Goal: Transaction & Acquisition: Purchase product/service

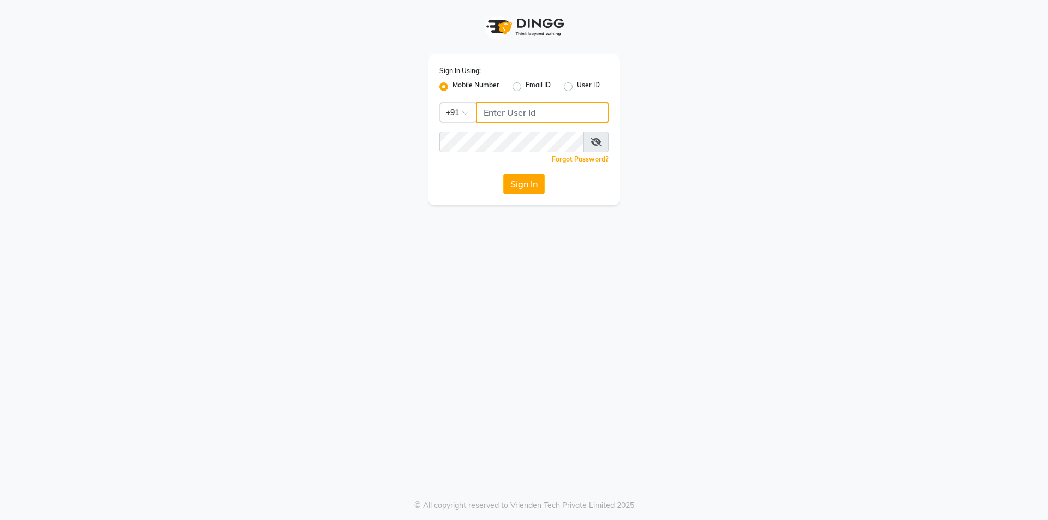
click at [524, 112] on input "Username" at bounding box center [542, 112] width 133 height 21
click at [536, 113] on input "886" at bounding box center [542, 112] width 133 height 21
type input "8861073203"
click at [503, 174] on button "Sign In" at bounding box center [523, 184] width 41 height 21
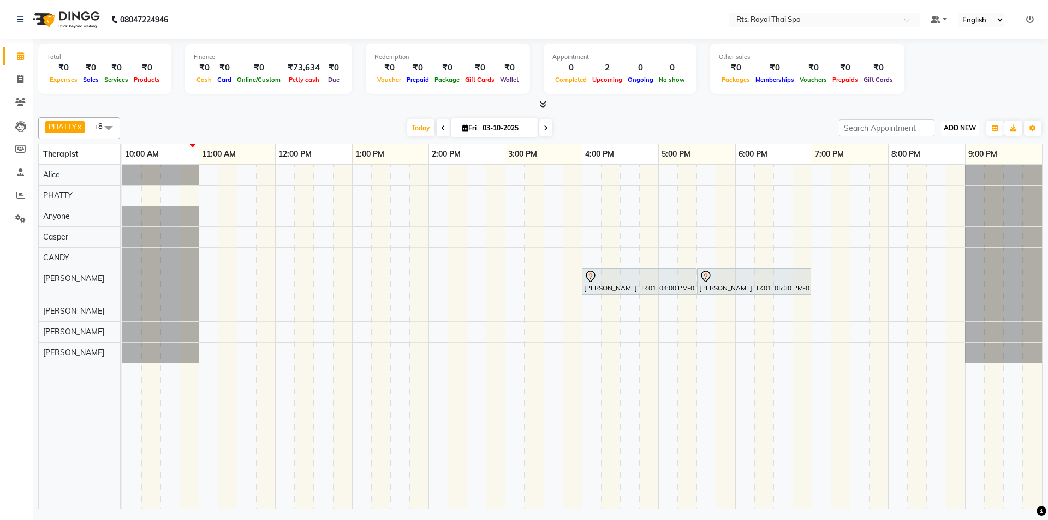
click at [958, 126] on span "ADD NEW" at bounding box center [960, 128] width 32 height 8
click at [932, 179] on link "Add Expense" at bounding box center [935, 177] width 86 height 14
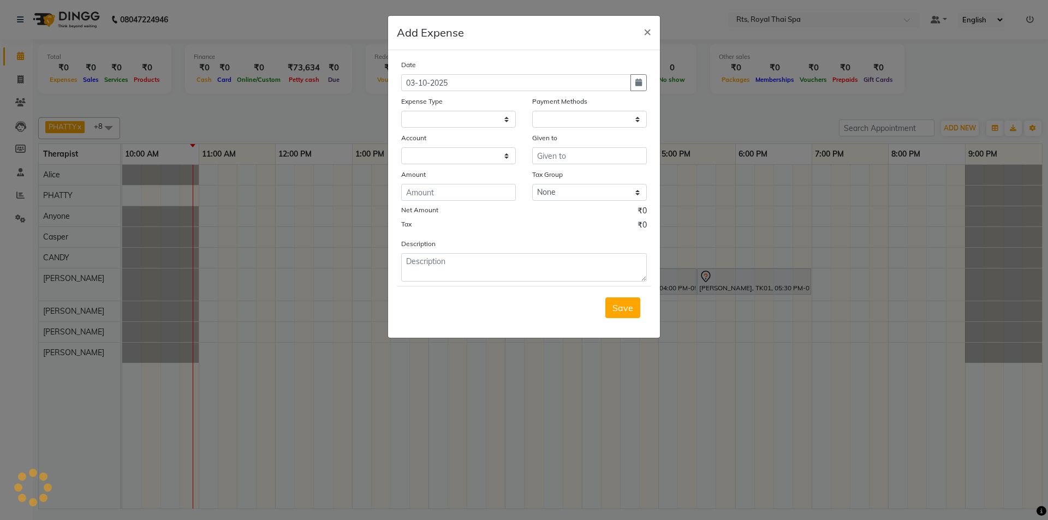
select select
select select "1"
select select "4201"
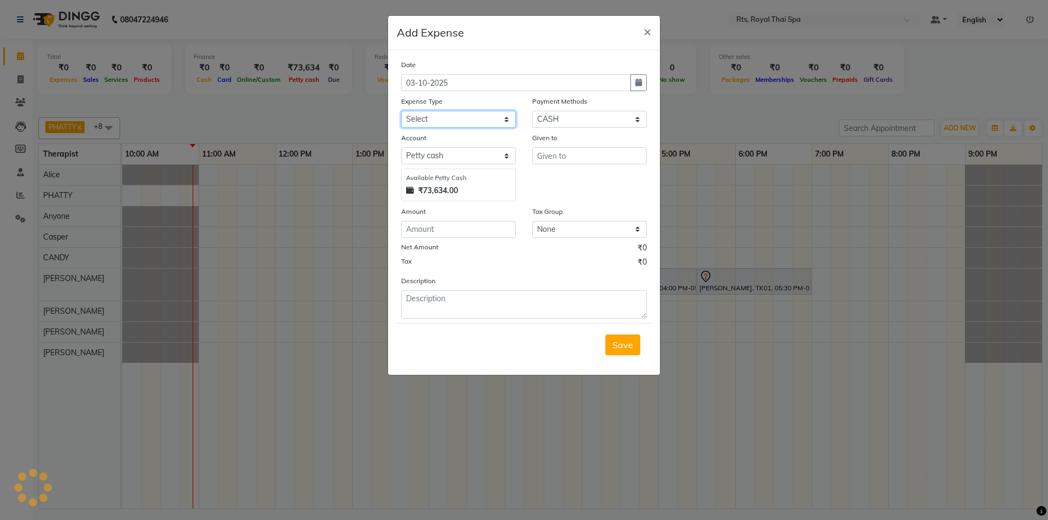
click at [491, 116] on select "Select Bank charges Cleaning and products Donation Electric and water charge In…" at bounding box center [458, 119] width 115 height 17
drag, startPoint x: 919, startPoint y: 99, endPoint x: 925, endPoint y: 104, distance: 8.2
click at [919, 99] on ngb-modal-window "Add Expense × Date [DATE] Expense Type Select Bank charges Cleaning and product…" at bounding box center [524, 260] width 1048 height 520
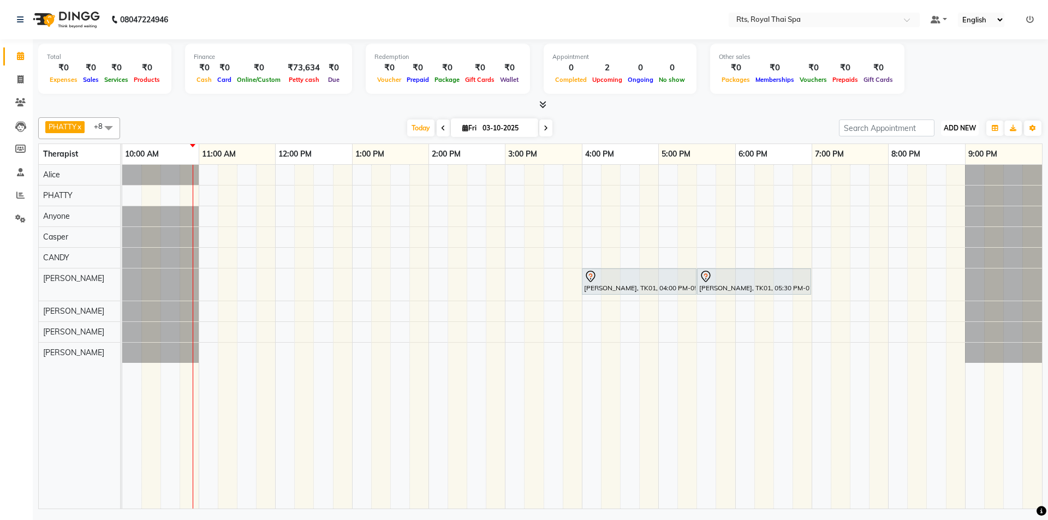
click at [962, 129] on span "ADD NEW" at bounding box center [960, 128] width 32 height 8
click at [936, 193] on link "Add Attendance" at bounding box center [935, 191] width 86 height 14
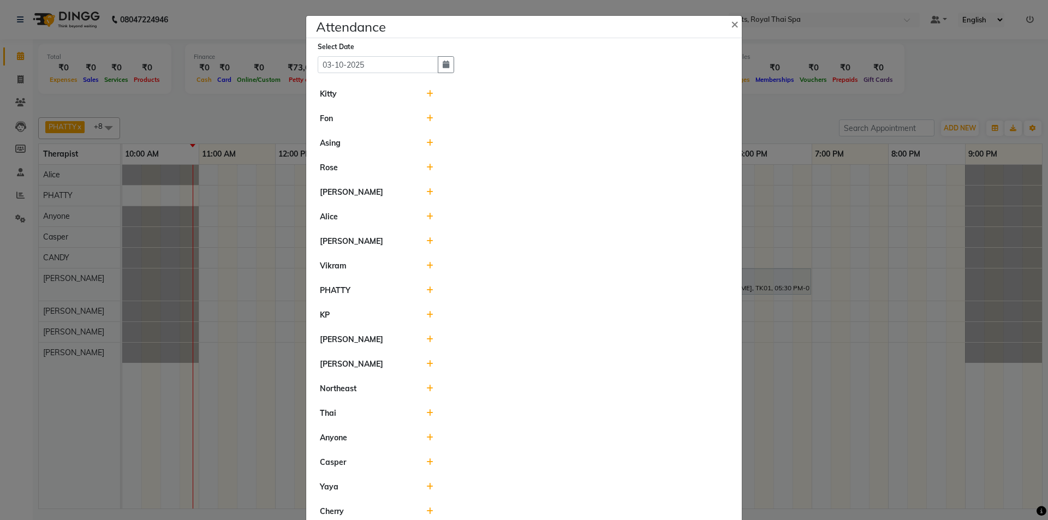
click at [427, 147] on span at bounding box center [429, 143] width 7 height 10
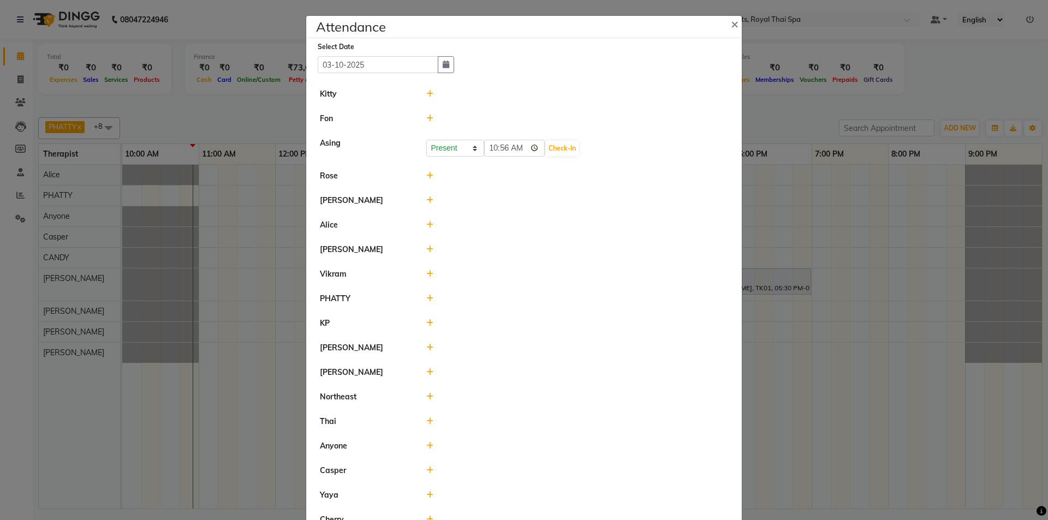
click at [565, 151] on div "Present Absent Late Half Day Weekly Off 10:56 Check-In" at bounding box center [577, 148] width 302 height 17
click at [549, 146] on button "Check-In" at bounding box center [562, 148] width 33 height 15
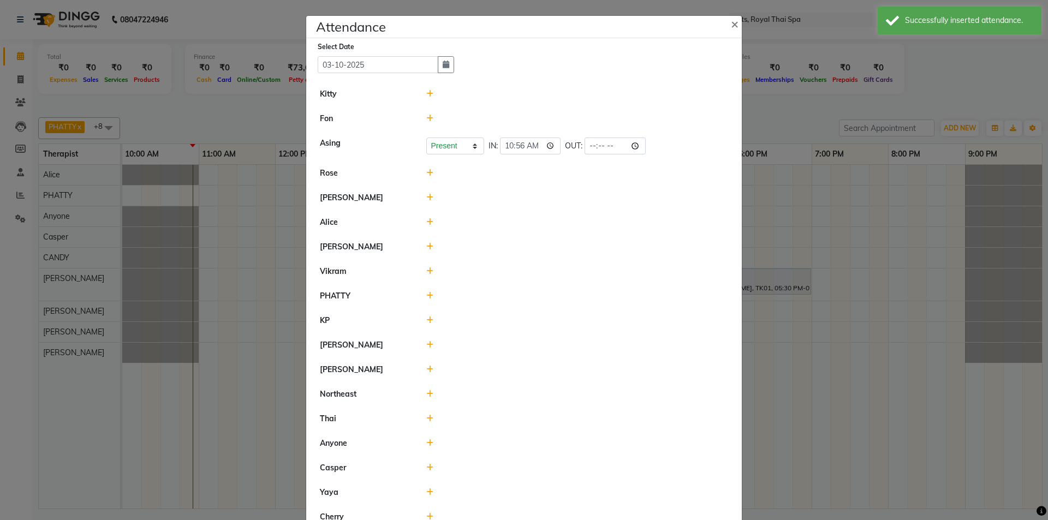
click at [426, 271] on icon at bounding box center [429, 271] width 7 height 8
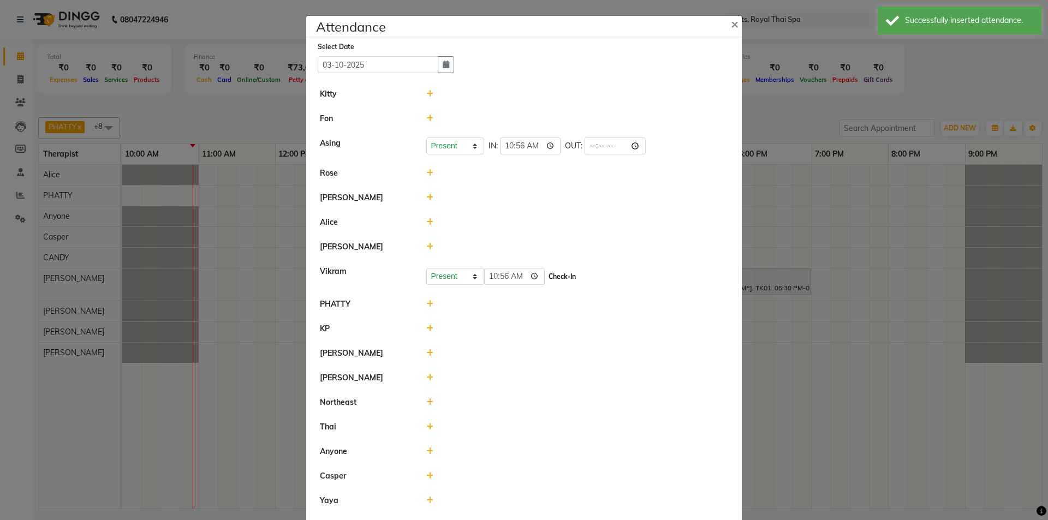
drag, startPoint x: 556, startPoint y: 279, endPoint x: 543, endPoint y: 284, distance: 13.8
click at [555, 279] on button "Check-In" at bounding box center [562, 276] width 33 height 15
click at [426, 300] on icon at bounding box center [429, 301] width 7 height 8
click at [546, 309] on button "Check-In" at bounding box center [562, 306] width 33 height 15
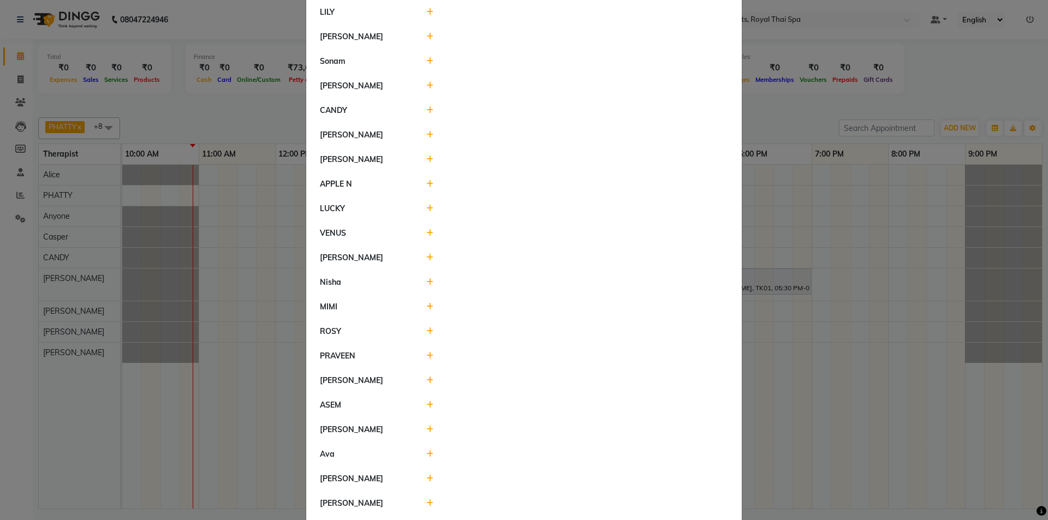
scroll to position [655, 0]
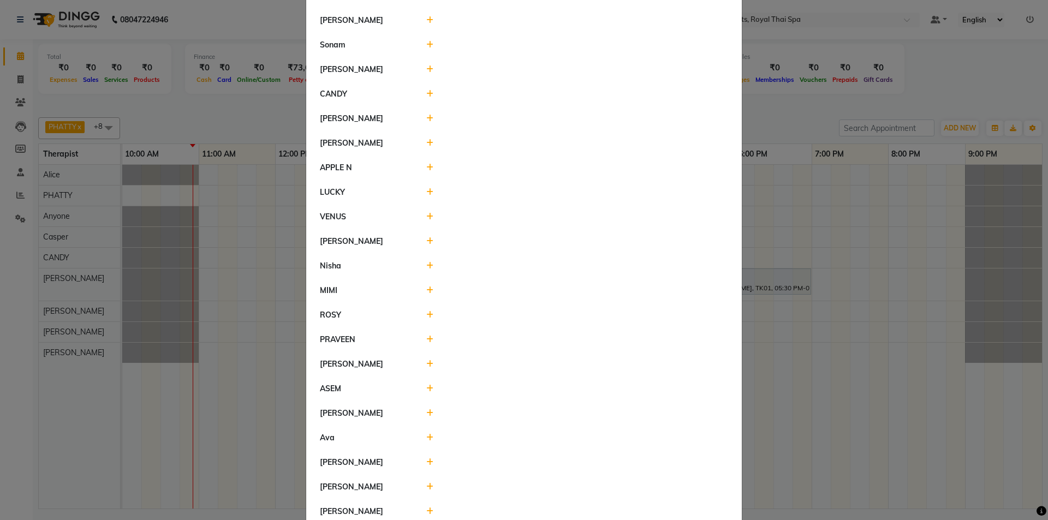
click at [426, 338] on icon at bounding box center [429, 340] width 7 height 8
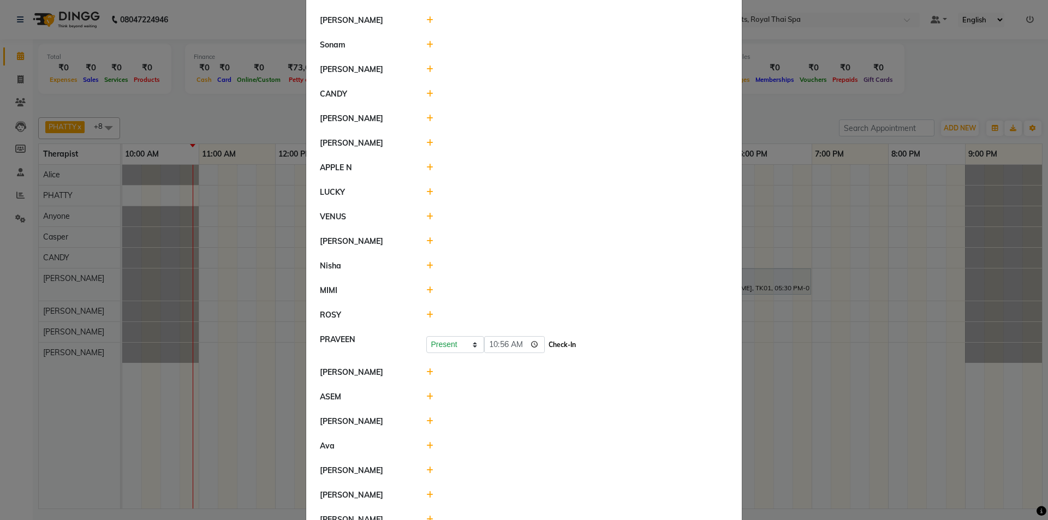
click at [546, 342] on button "Check-In" at bounding box center [562, 344] width 33 height 15
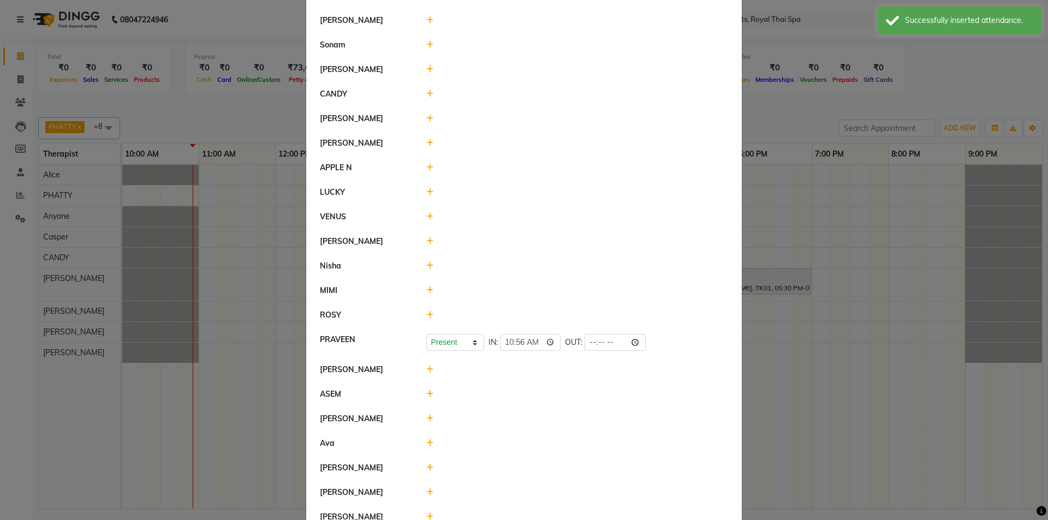
click at [426, 97] on icon at bounding box center [429, 94] width 7 height 8
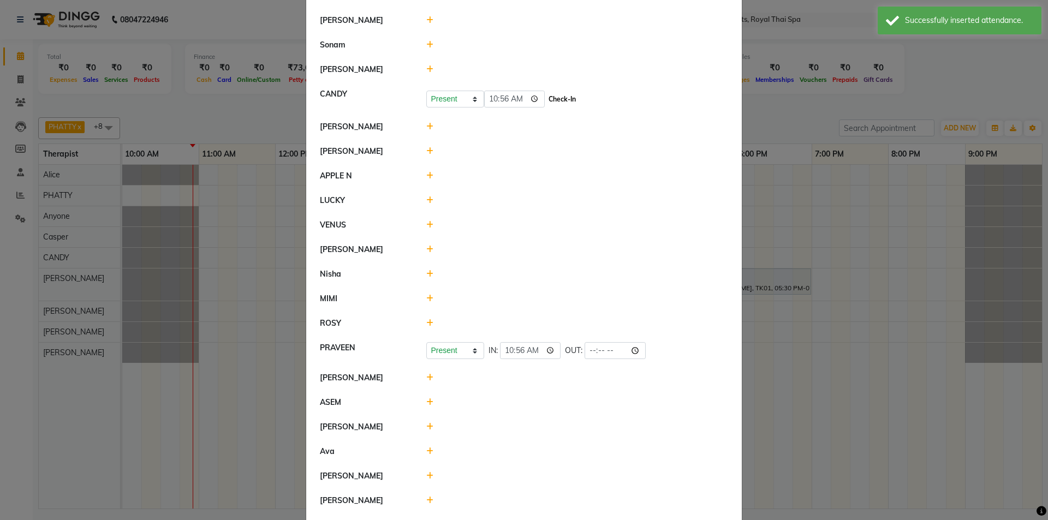
click at [546, 96] on button "Check-In" at bounding box center [562, 99] width 33 height 15
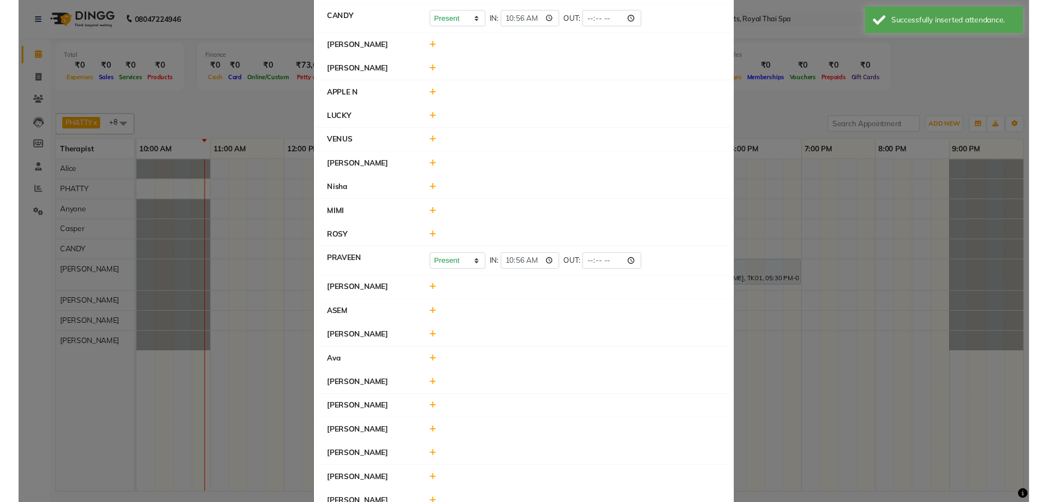
scroll to position [786, 0]
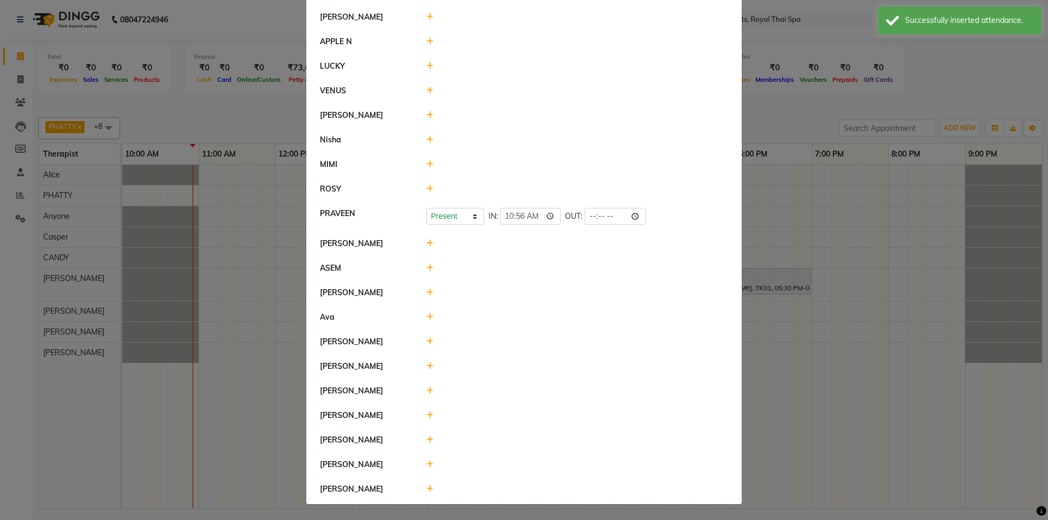
click at [428, 488] on icon at bounding box center [429, 489] width 7 height 8
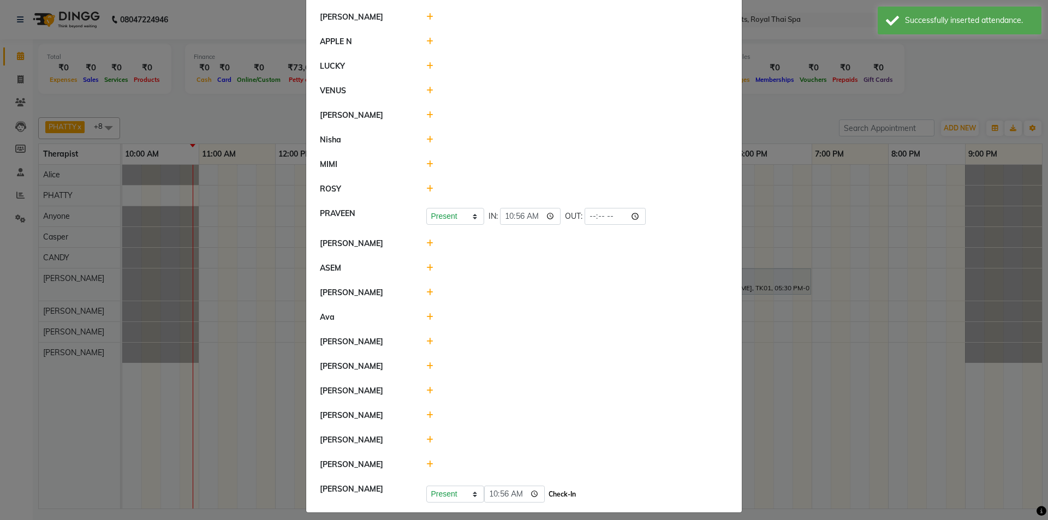
click at [550, 494] on button "Check-In" at bounding box center [562, 494] width 33 height 15
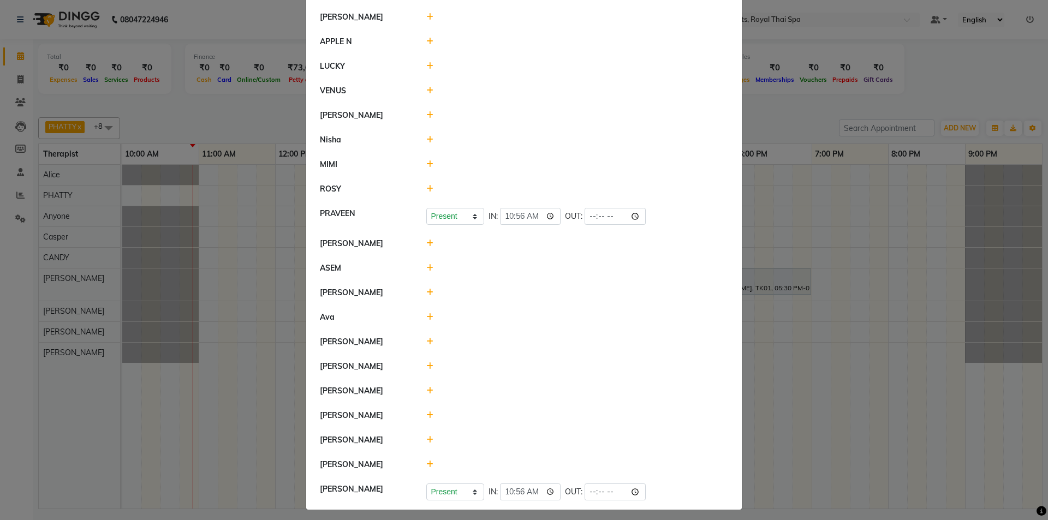
click at [833, 394] on ngb-modal-window "Attendance × Select Date [DATE] Kitty [PERSON_NAME] Present Absent Late Half Da…" at bounding box center [524, 260] width 1048 height 520
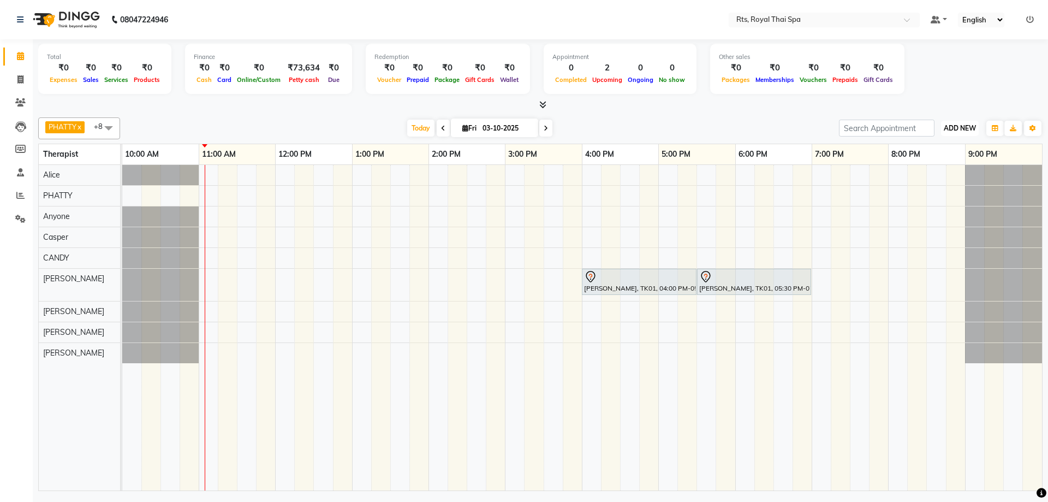
click at [953, 126] on span "ADD NEW" at bounding box center [960, 128] width 32 height 8
click at [932, 190] on link "Add Attendance" at bounding box center [935, 191] width 86 height 14
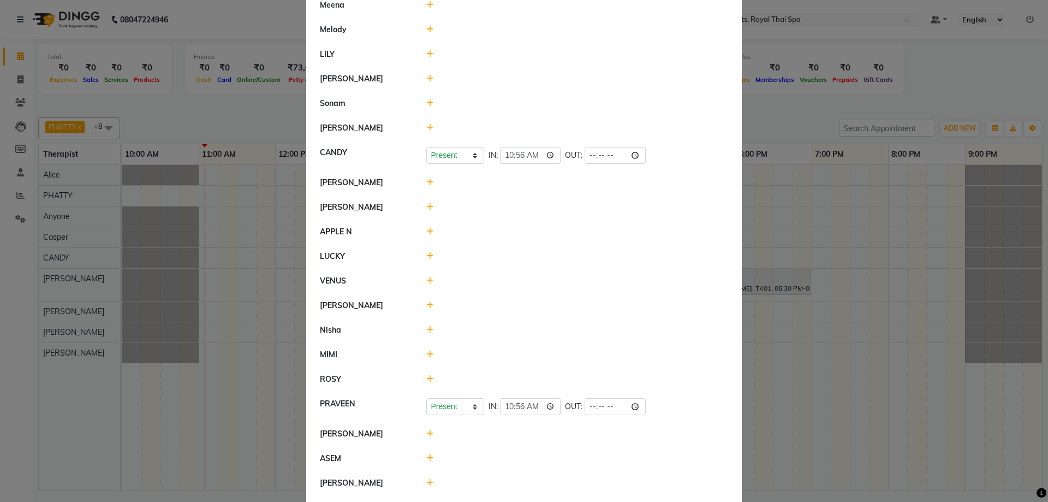
scroll to position [600, 0]
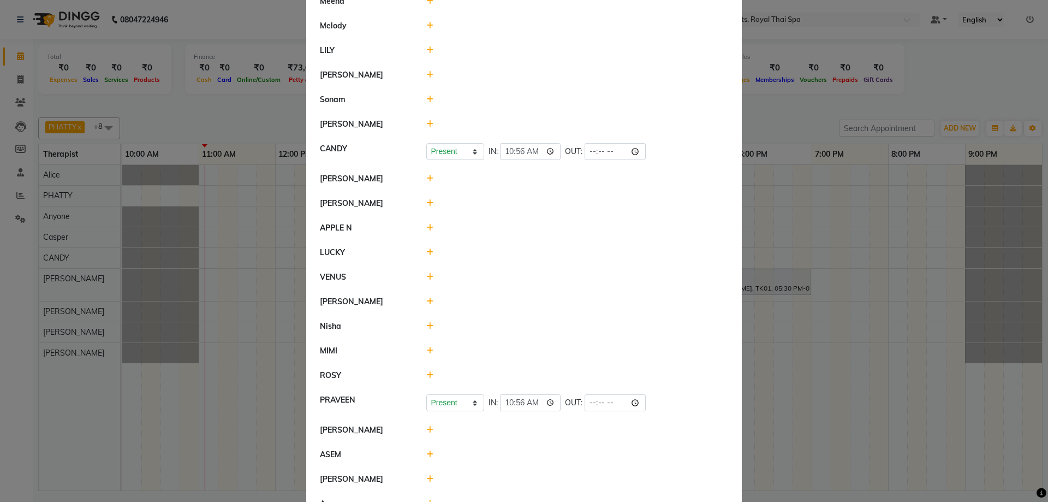
click at [426, 431] on icon at bounding box center [429, 430] width 7 height 8
click at [546, 436] on button "Check-In" at bounding box center [562, 434] width 33 height 15
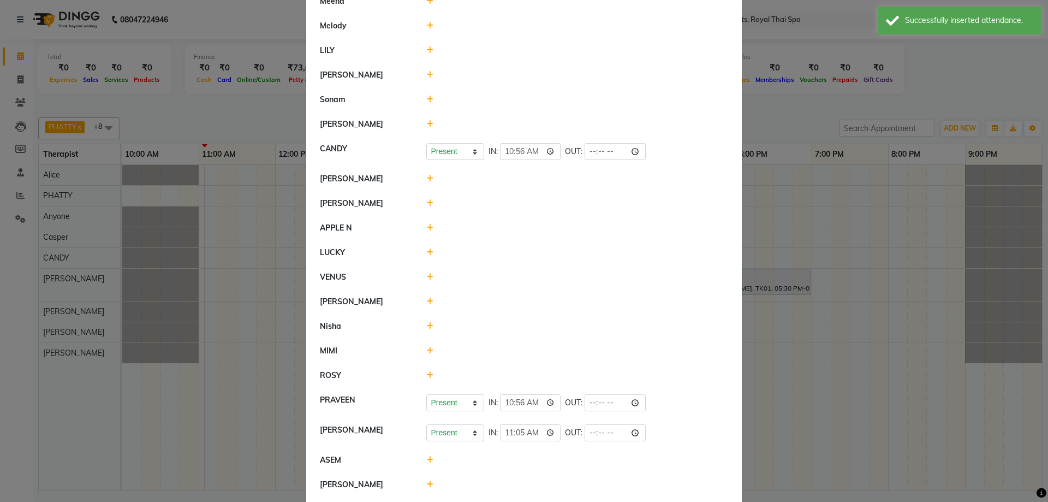
click at [741, 358] on ngb-modal-window "Attendance × Select Date [DATE] Kitty [PERSON_NAME] Present Absent Late Half Da…" at bounding box center [524, 251] width 1048 height 502
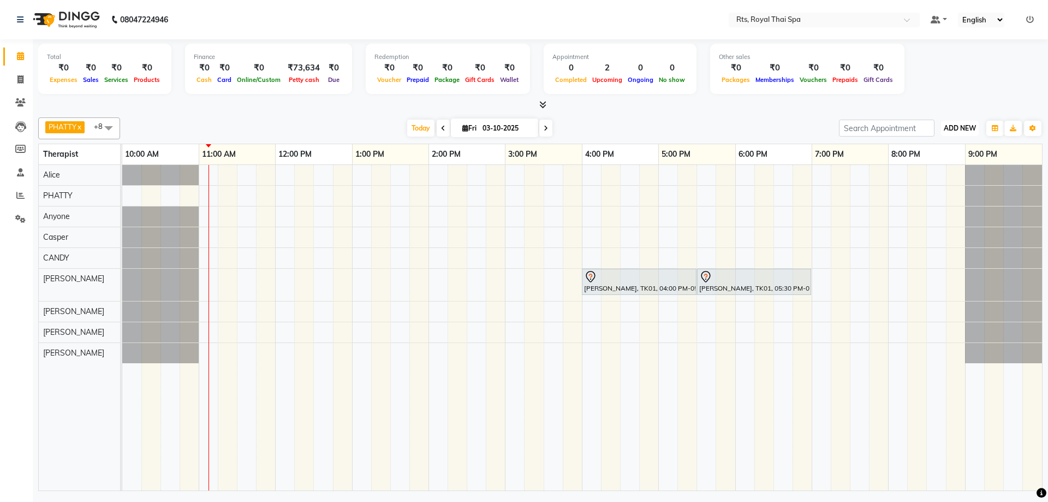
click at [958, 128] on span "ADD NEW" at bounding box center [960, 128] width 32 height 8
click at [930, 192] on link "Add Attendance" at bounding box center [935, 191] width 86 height 14
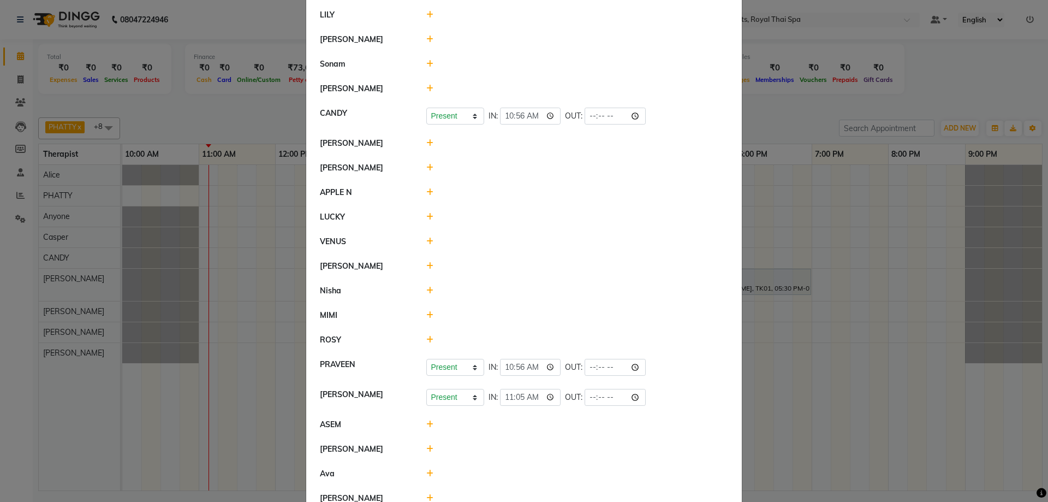
scroll to position [655, 0]
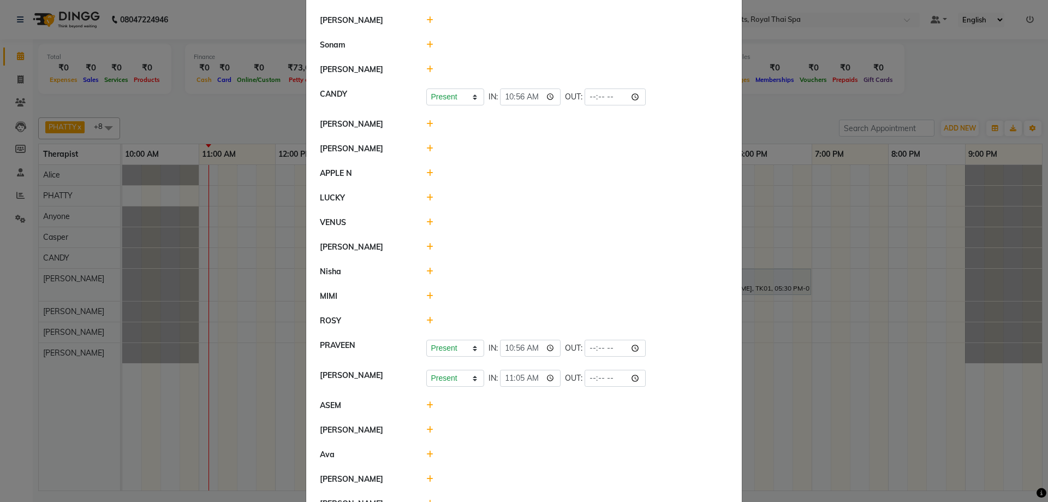
click at [426, 403] on icon at bounding box center [429, 405] width 7 height 8
click at [546, 405] on button "Check-In" at bounding box center [562, 410] width 33 height 15
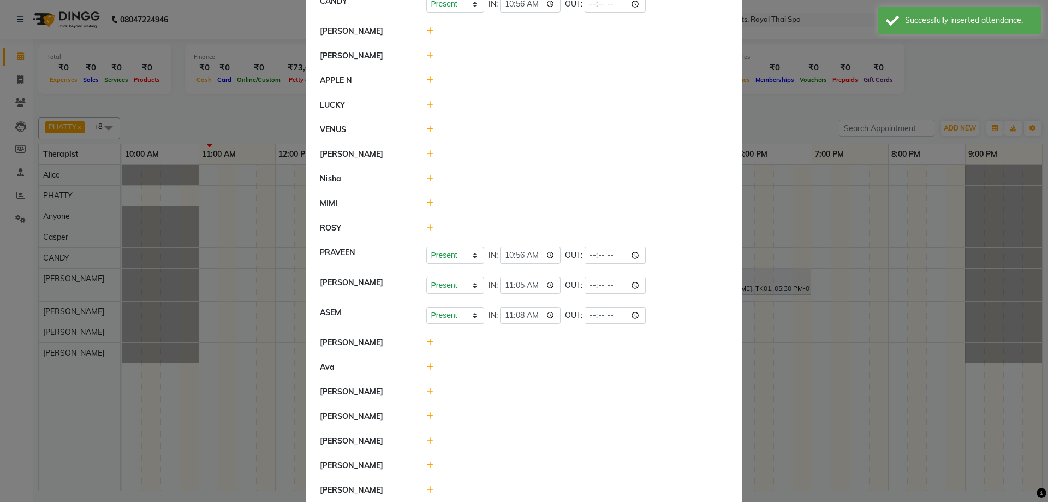
scroll to position [821, 0]
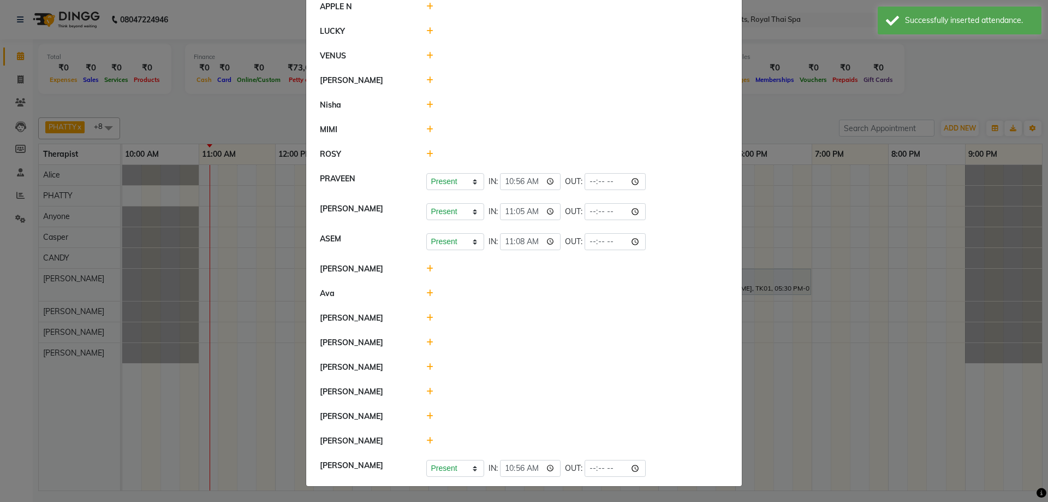
click at [426, 366] on icon at bounding box center [429, 367] width 7 height 8
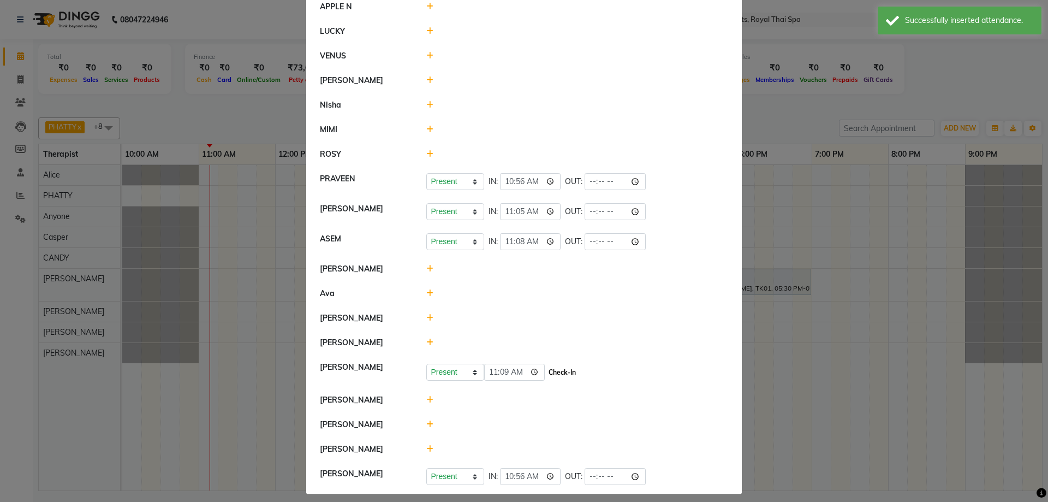
click at [546, 376] on button "Check-In" at bounding box center [562, 372] width 33 height 15
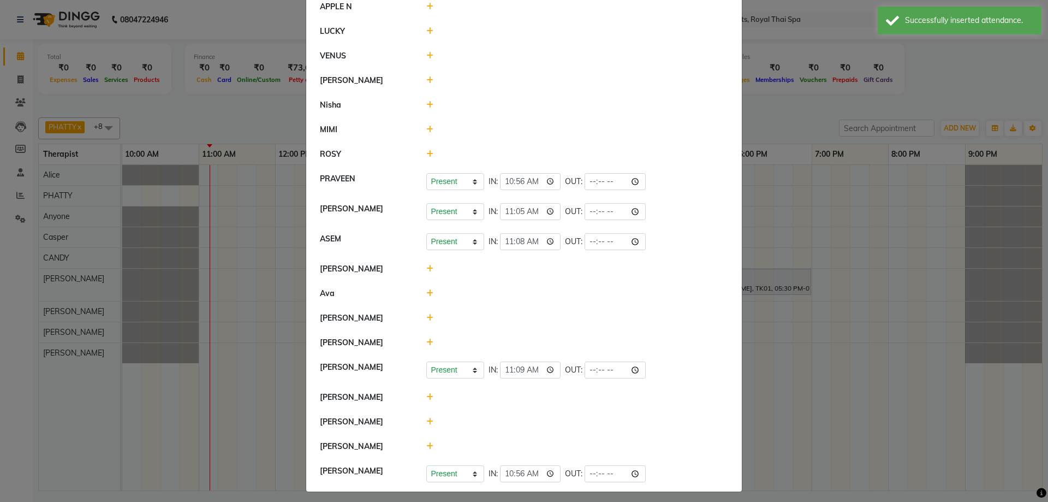
click at [893, 323] on ngb-modal-window "Attendance × Select Date [DATE] Kitty [PERSON_NAME] Present Absent Late Half Da…" at bounding box center [524, 251] width 1048 height 502
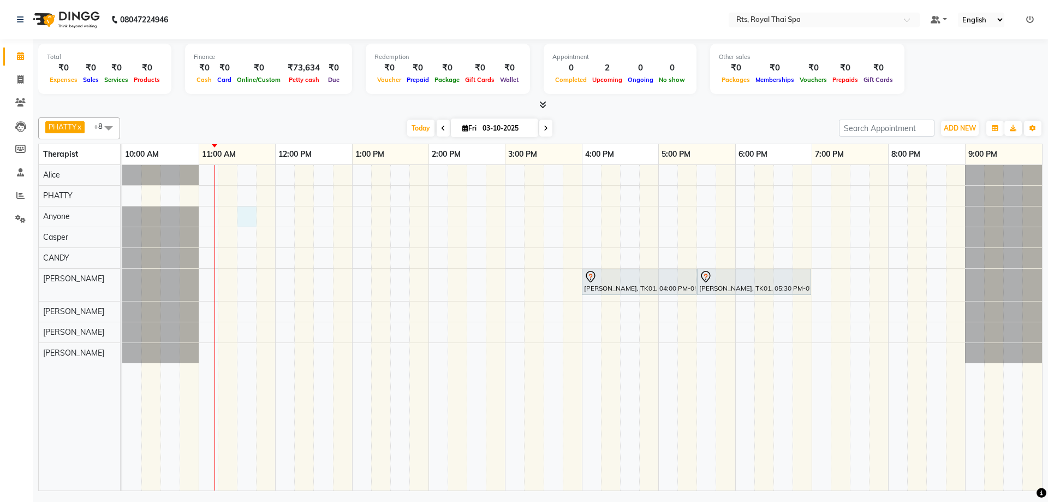
click at [246, 218] on div "[PERSON_NAME], TK01, 04:00 PM-05:30 PM, ROYAL SIGNATURE THERAPY 90min. [PERSON_…" at bounding box center [582, 327] width 920 height 325
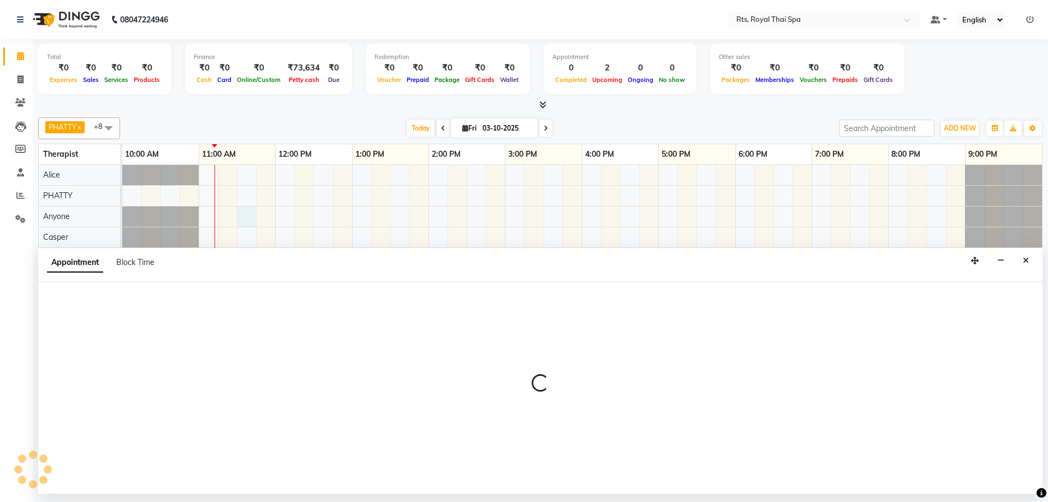
select select "39979"
select select "690"
select select "tentative"
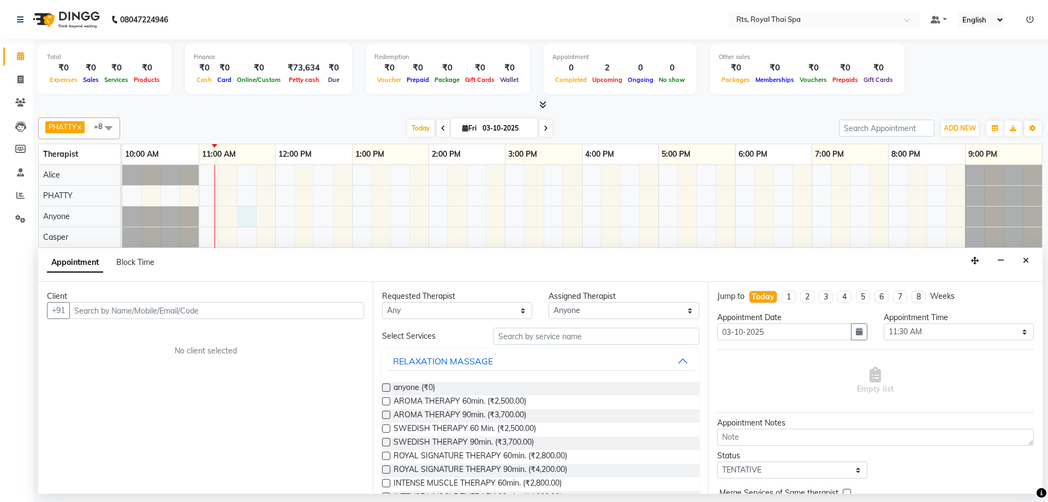
click at [172, 314] on input "text" at bounding box center [216, 310] width 295 height 17
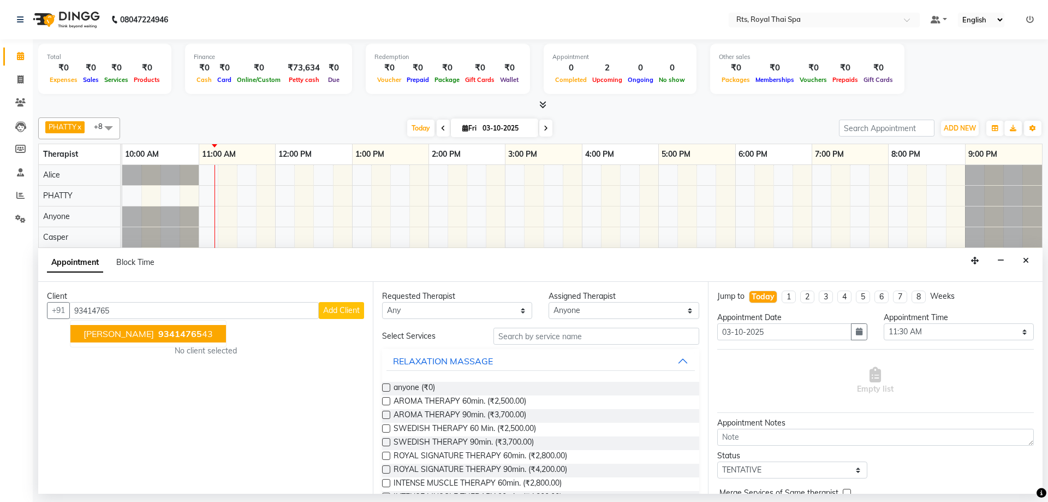
click at [158, 335] on span "93414765" at bounding box center [180, 333] width 44 height 11
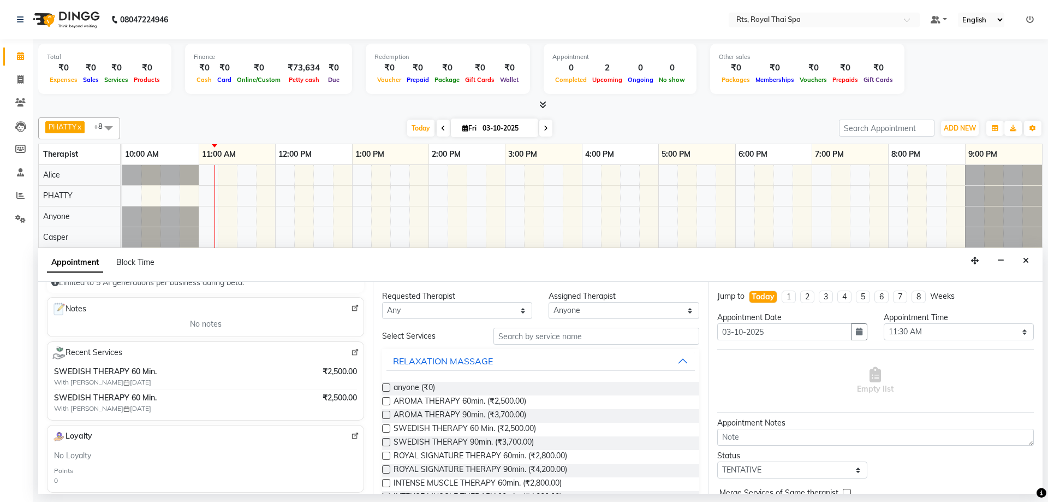
scroll to position [109, 0]
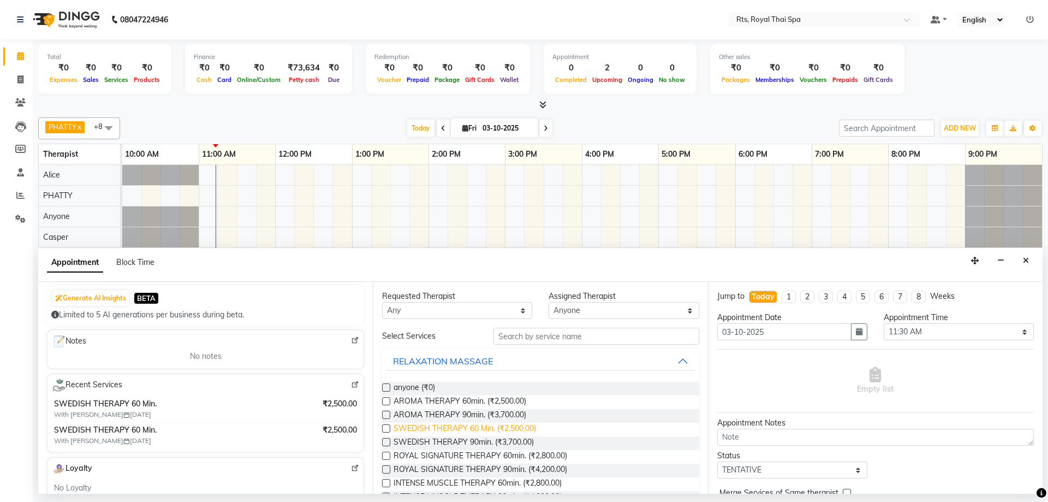
type input "9341476543"
click at [517, 430] on span "SWEDISH THERAPY 60 Min. (₹2,500.00)" at bounding box center [465, 429] width 142 height 14
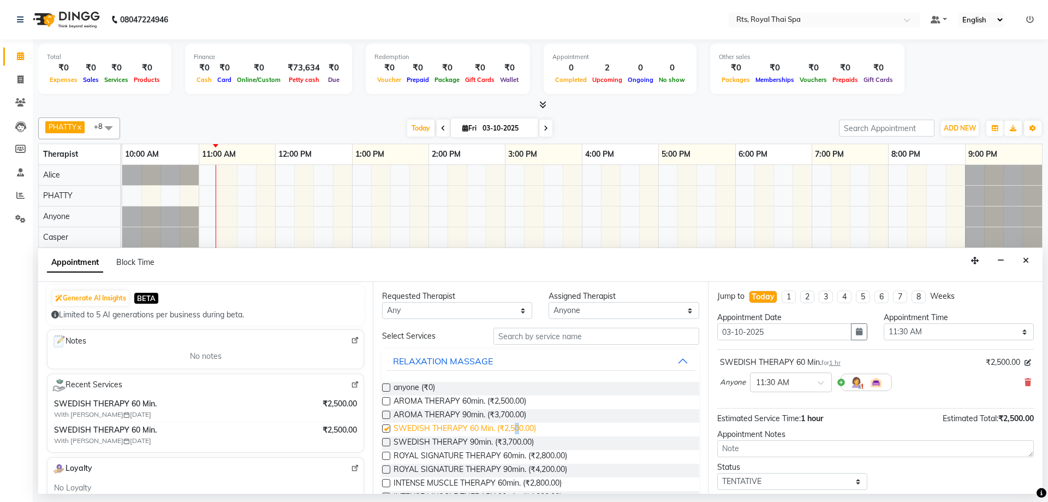
checkbox input "false"
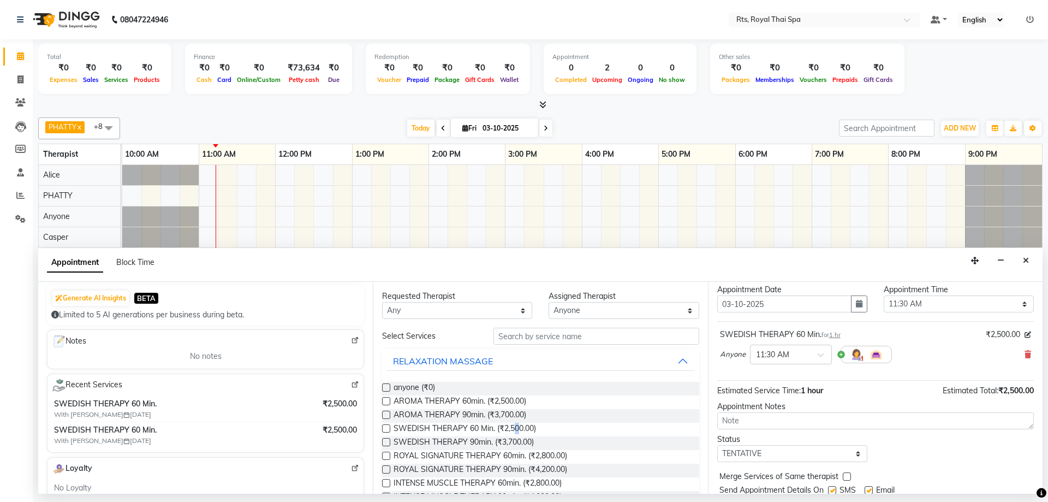
scroll to position [65, 0]
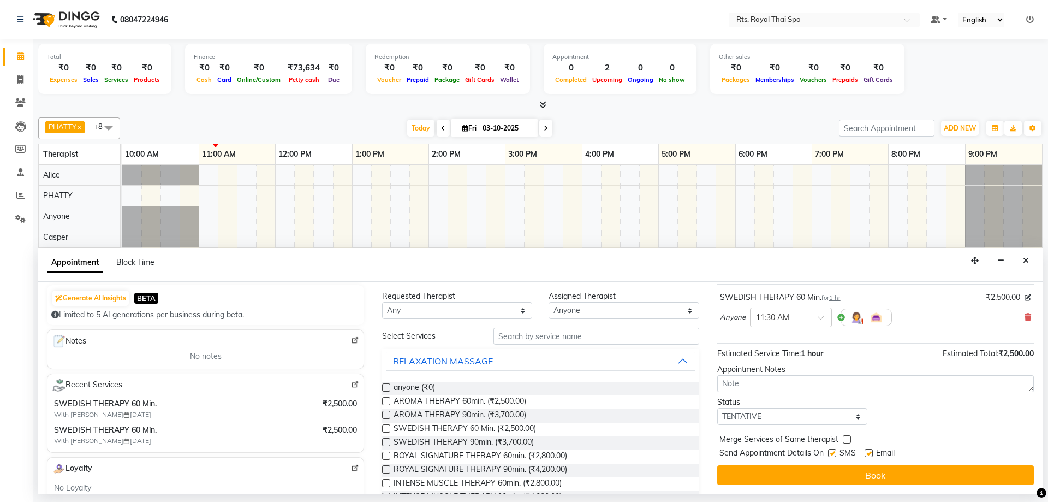
click at [835, 454] on label at bounding box center [832, 453] width 8 height 8
click at [835, 454] on input "checkbox" at bounding box center [831, 453] width 7 height 7
checkbox input "false"
click at [833, 464] on div "Jump to [DATE] 1 2 3 4 5 6 7 8 Weeks Appointment Date [DATE] Appointment Time S…" at bounding box center [875, 388] width 335 height 212
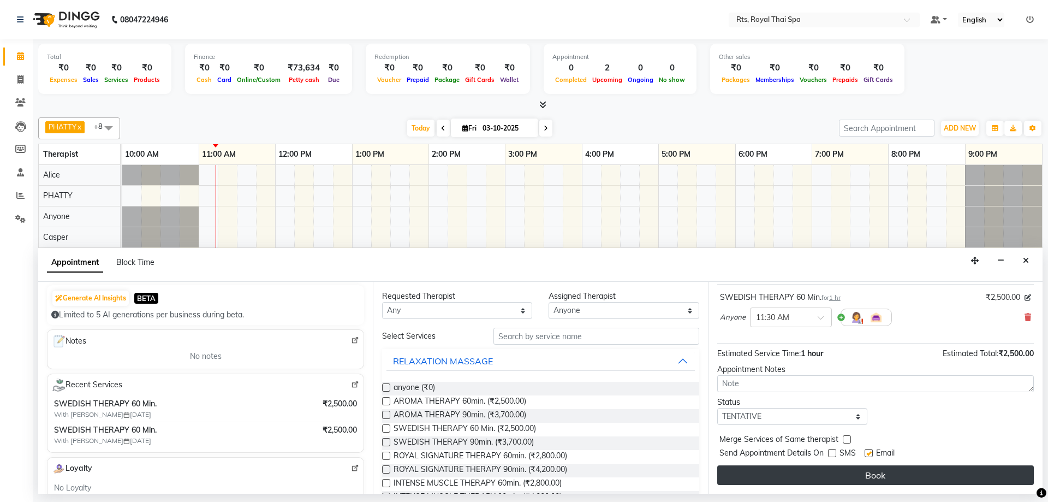
click at [830, 478] on button "Book" at bounding box center [875, 475] width 317 height 20
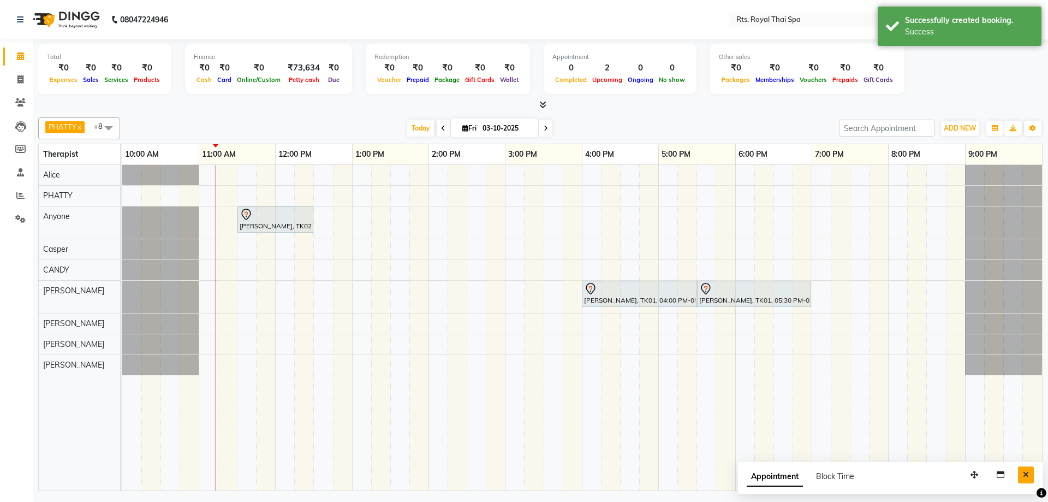
click at [1028, 474] on icon "Close" at bounding box center [1026, 474] width 6 height 8
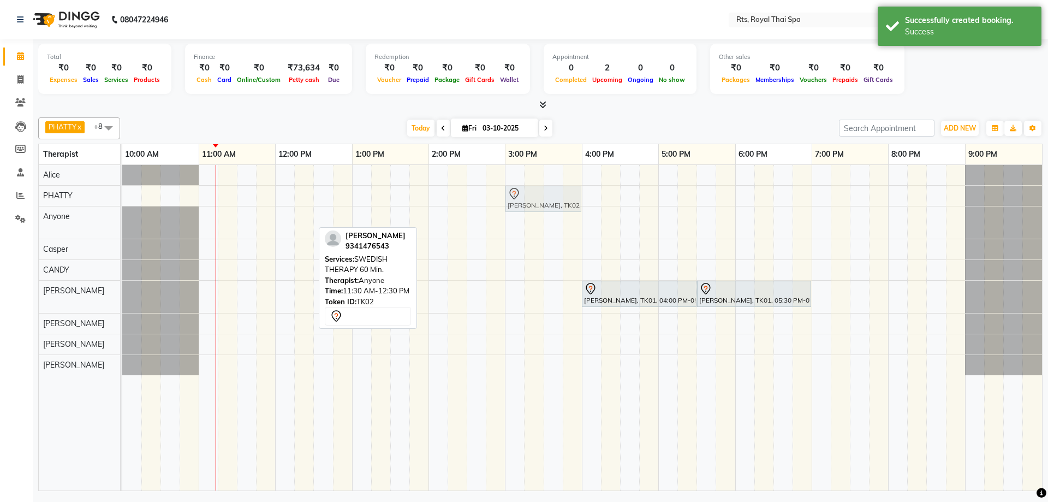
drag, startPoint x: 251, startPoint y: 218, endPoint x: 522, endPoint y: 204, distance: 271.1
click at [522, 202] on tbody "[PERSON_NAME], TK02, 11:30 AM-12:30 PM, SWEDISH THERAPY 60 Min. [PERSON_NAME], …" at bounding box center [582, 270] width 920 height 210
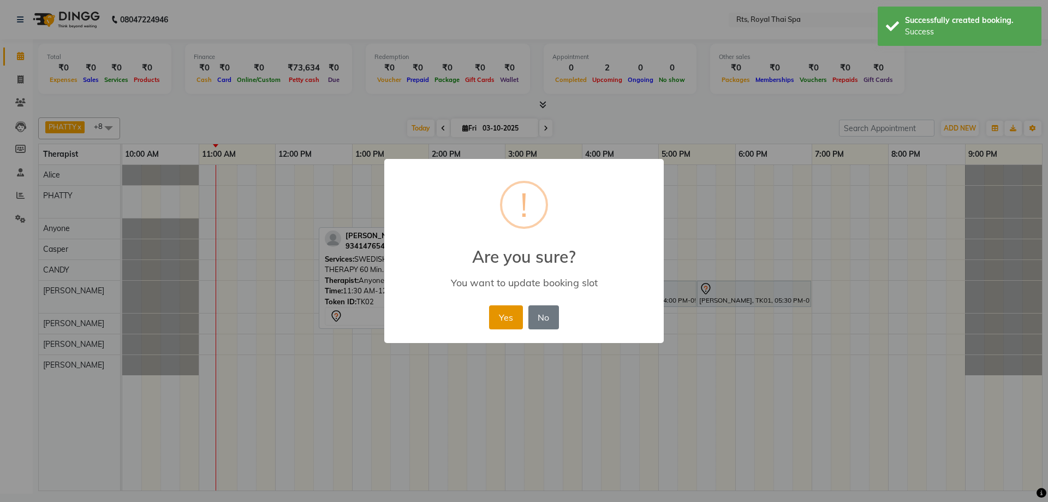
click at [503, 319] on button "Yes" at bounding box center [505, 317] width 33 height 24
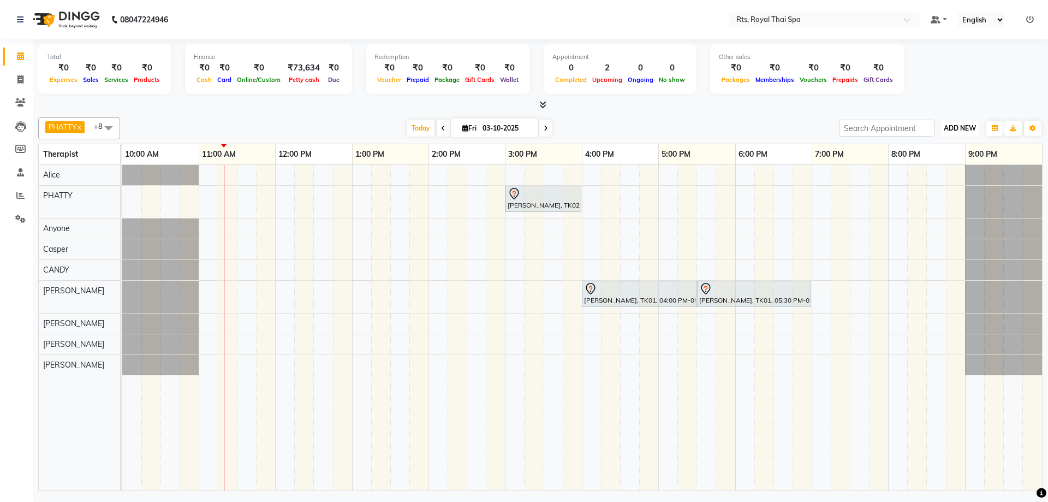
click at [953, 121] on button "ADD NEW Toggle Dropdown" at bounding box center [960, 128] width 38 height 15
click at [930, 180] on link "Add Expense" at bounding box center [935, 177] width 86 height 14
select select "1"
select select "4201"
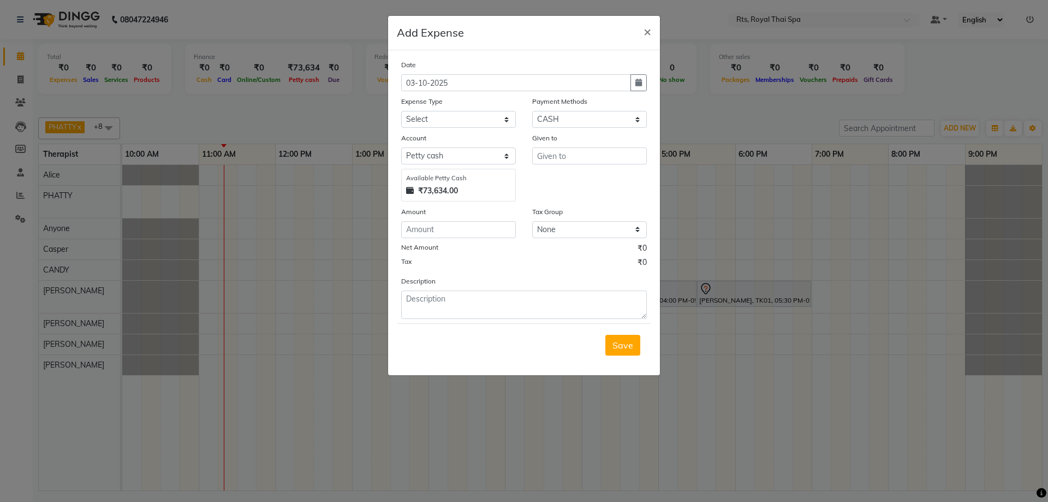
drag, startPoint x: 972, startPoint y: 205, endPoint x: 974, endPoint y: 194, distance: 11.1
click at [974, 205] on ngb-modal-window "Add Expense × Date [DATE] Expense Type Select Bank charges Cleaning and product…" at bounding box center [524, 251] width 1048 height 502
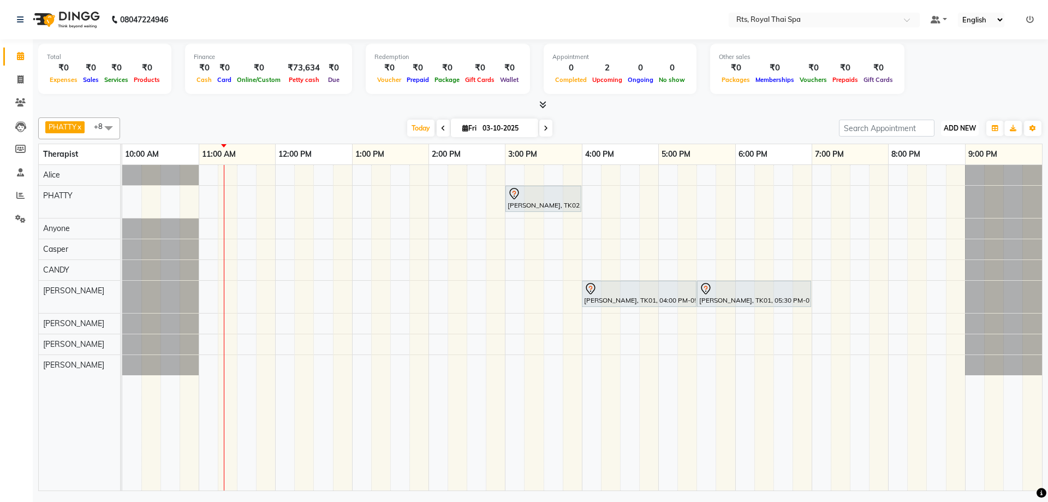
click at [958, 128] on span "ADD NEW" at bounding box center [960, 128] width 32 height 8
click at [941, 187] on link "Add Attendance" at bounding box center [935, 191] width 86 height 14
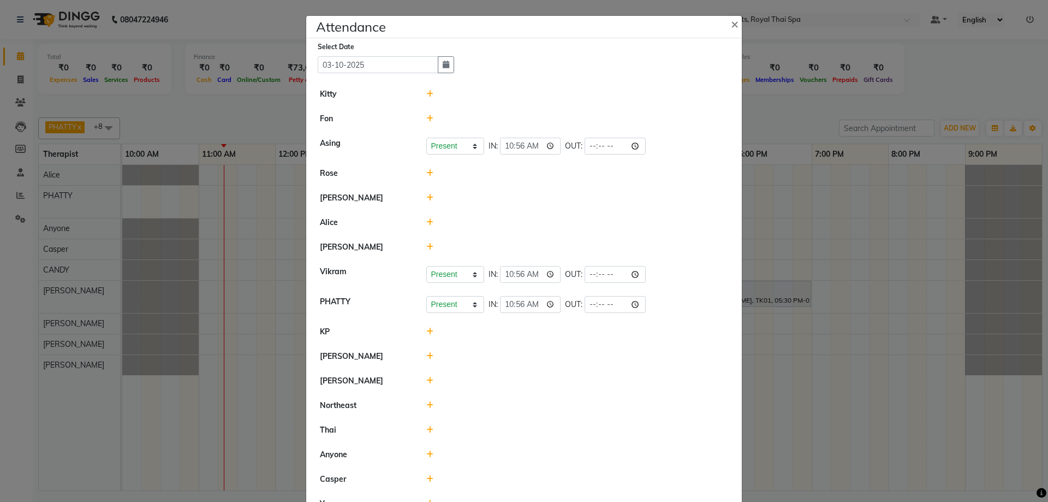
click at [426, 477] on icon at bounding box center [429, 479] width 7 height 8
click at [546, 485] on button "Check-In" at bounding box center [562, 483] width 33 height 15
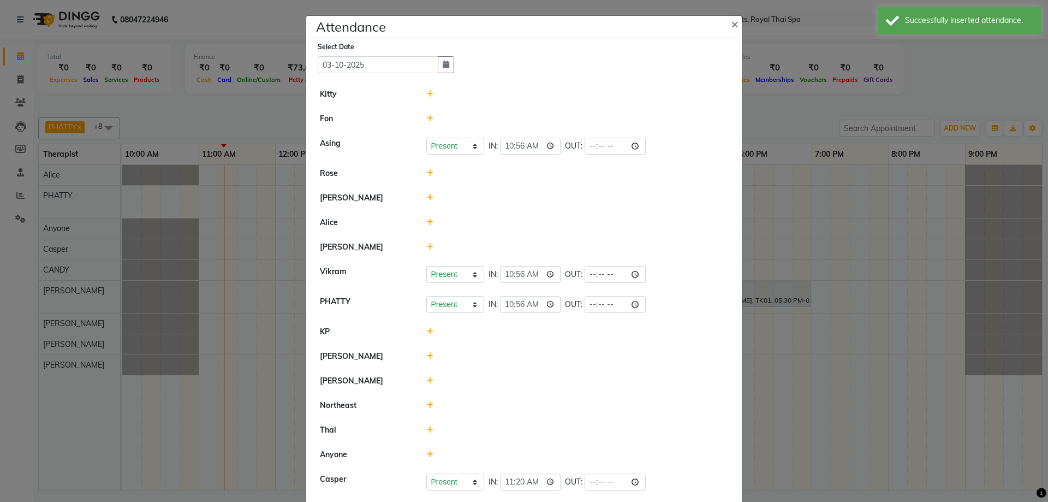
click at [931, 270] on ngb-modal-window "Attendance × Select Date [DATE] Kitty [PERSON_NAME] Present Absent Late Half Da…" at bounding box center [524, 251] width 1048 height 502
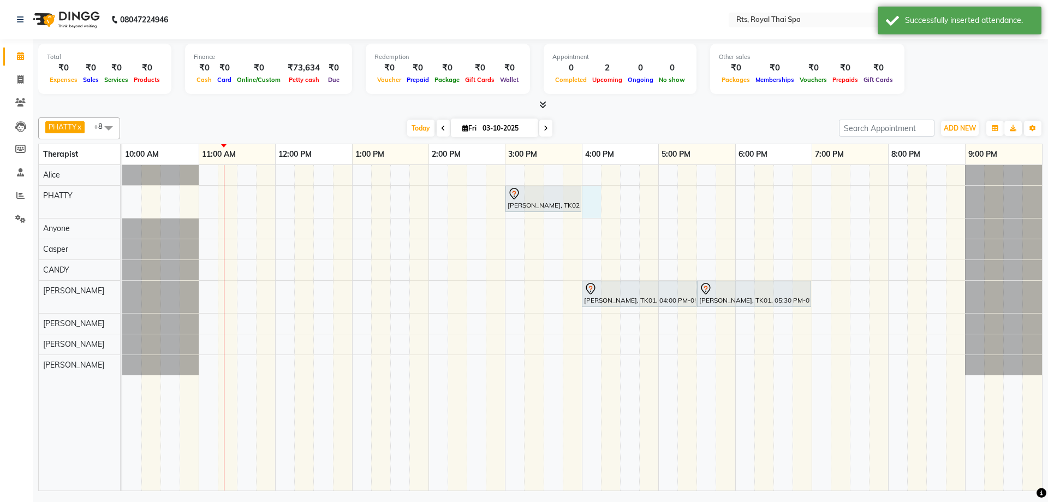
click at [587, 198] on div "[PERSON_NAME], TK02, 03:00 PM-04:00 PM, SWEDISH THERAPY 60 Min. [PERSON_NAME], …" at bounding box center [582, 327] width 920 height 325
select select "34835"
select select "tentative"
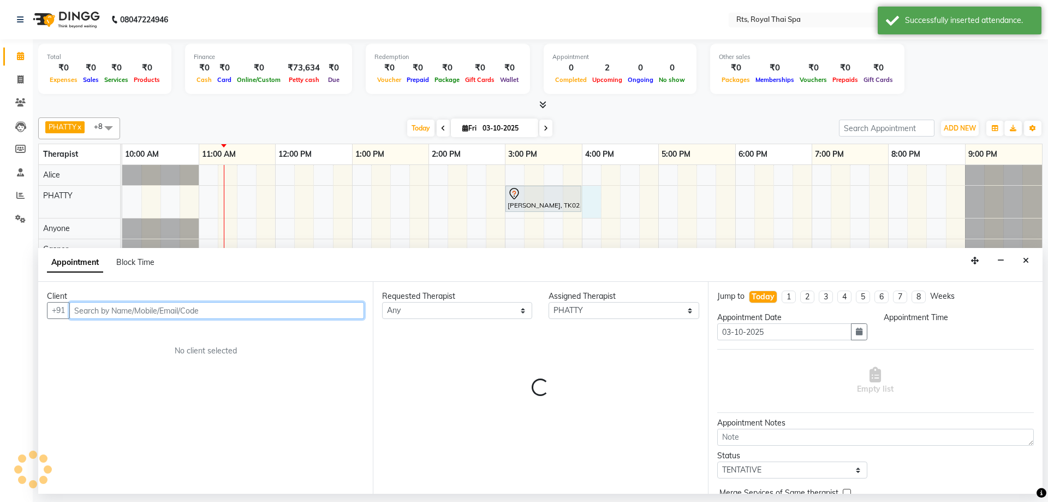
select select "960"
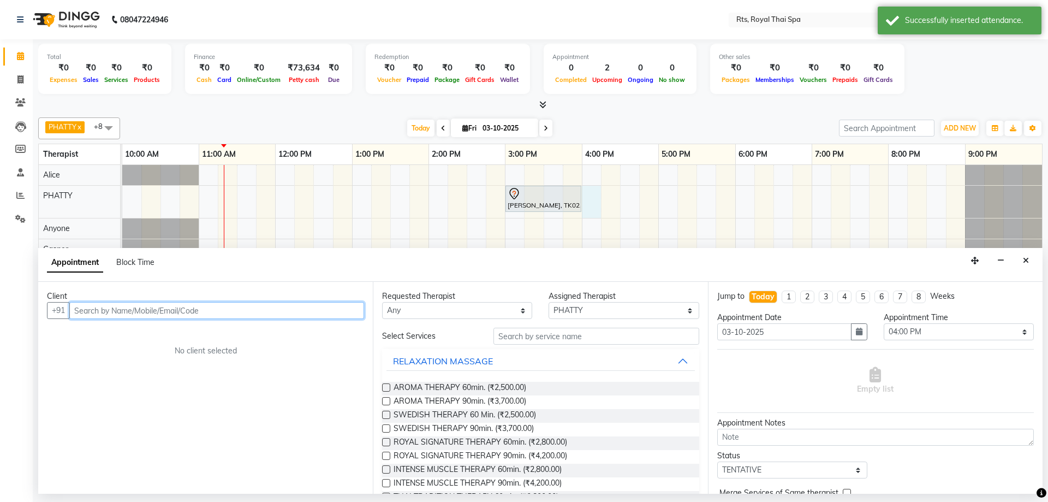
drag, startPoint x: 300, startPoint y: 312, endPoint x: 294, endPoint y: 312, distance: 6.0
click at [300, 312] on input "text" at bounding box center [216, 310] width 295 height 17
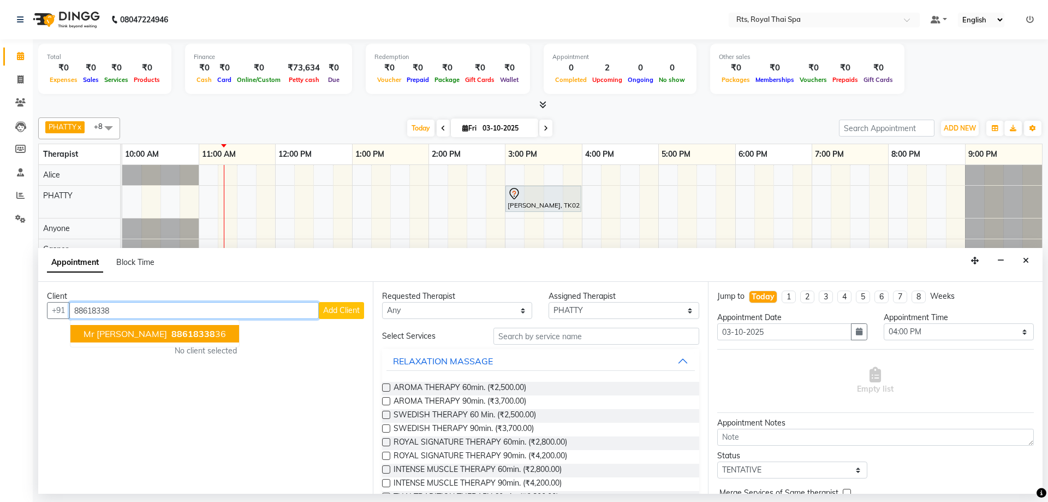
click at [171, 336] on span "88618338" at bounding box center [193, 333] width 44 height 11
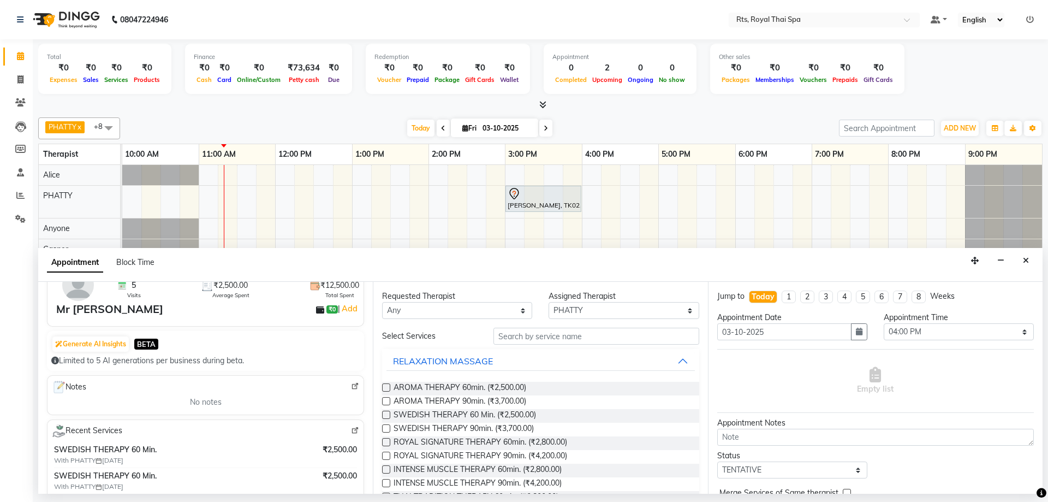
scroll to position [164, 0]
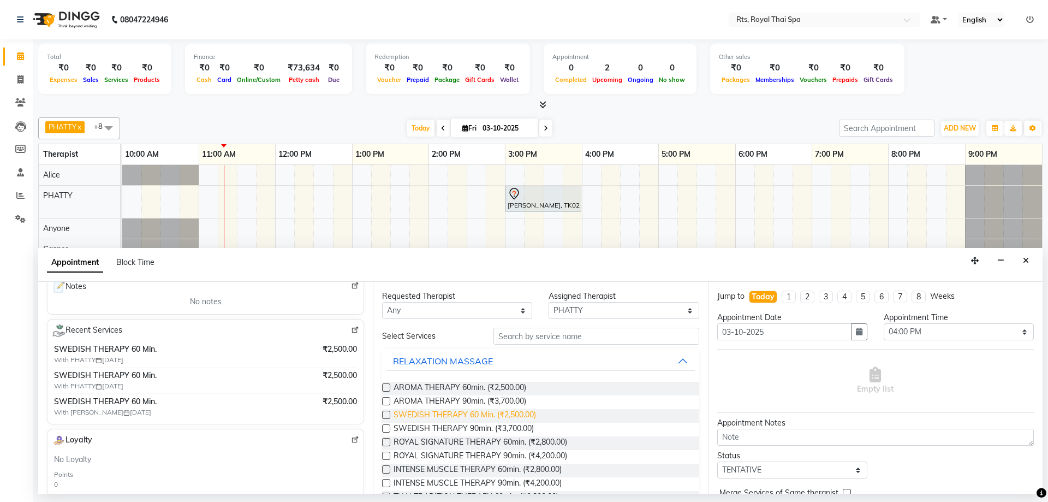
type input "8861833836"
click at [514, 418] on span "SWEDISH THERAPY 60 Min. (₹2,500.00)" at bounding box center [465, 416] width 142 height 14
checkbox input "false"
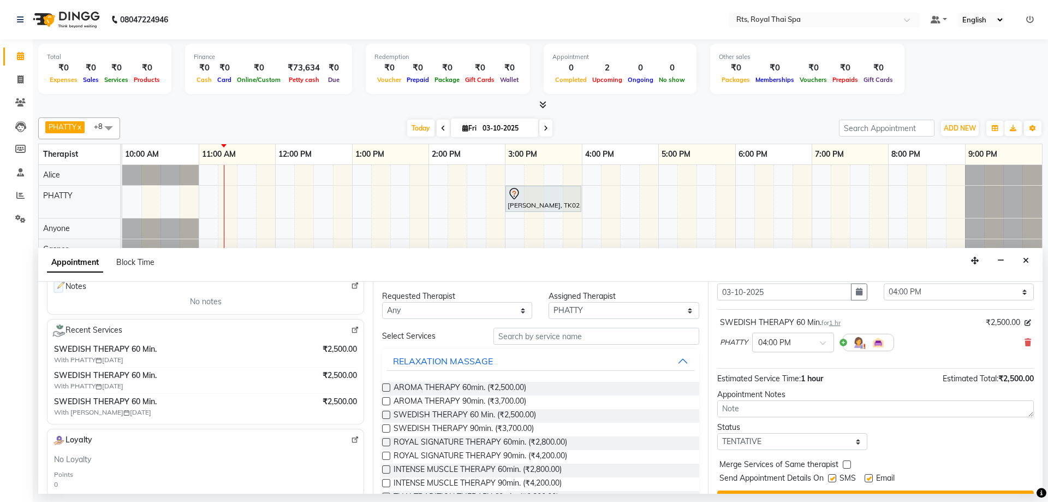
scroll to position [65, 0]
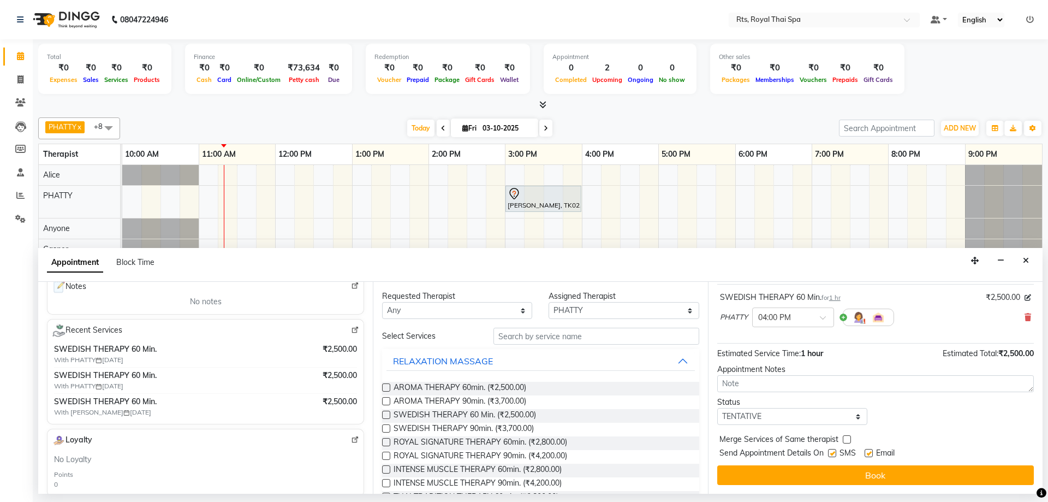
click at [833, 453] on label at bounding box center [832, 453] width 8 height 8
click at [833, 453] on input "checkbox" at bounding box center [831, 453] width 7 height 7
checkbox input "false"
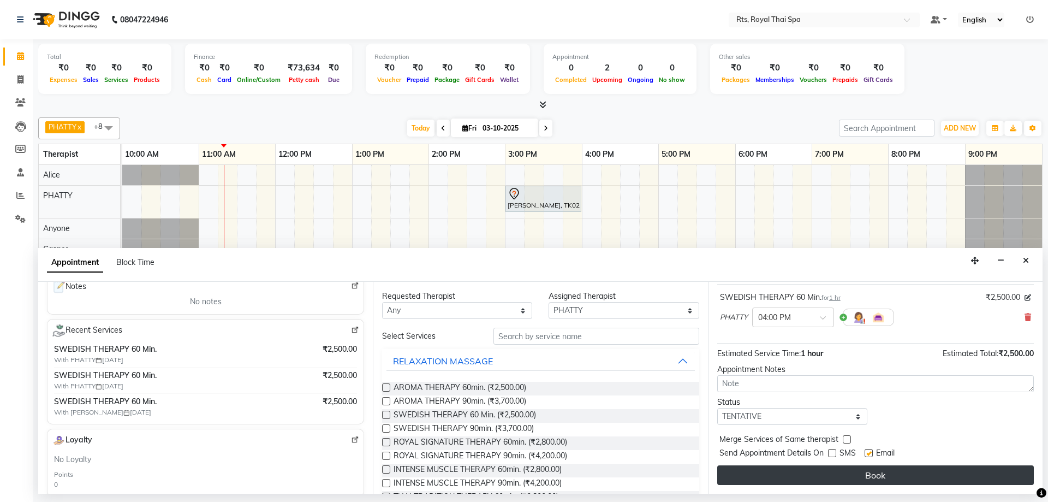
click at [831, 469] on button "Book" at bounding box center [875, 475] width 317 height 20
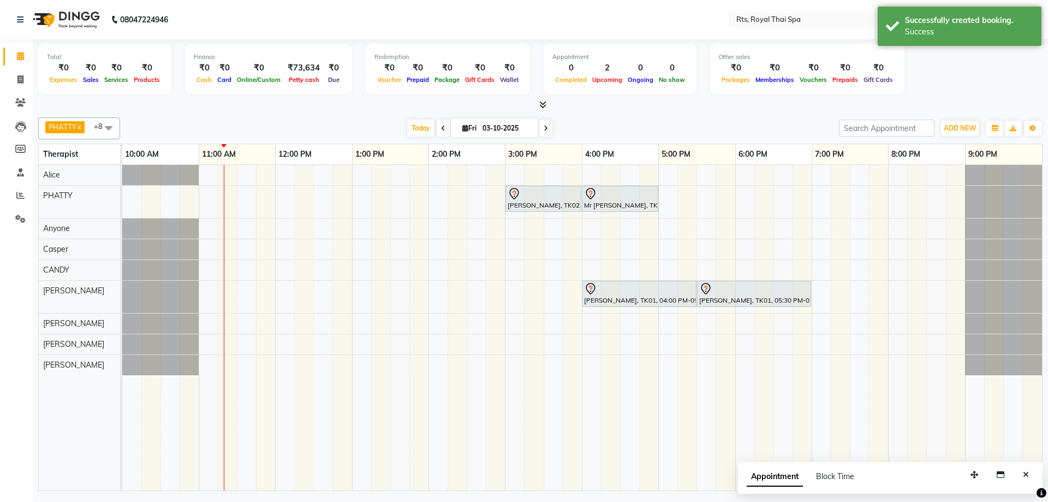
click at [1025, 474] on icon "Close" at bounding box center [1026, 474] width 6 height 8
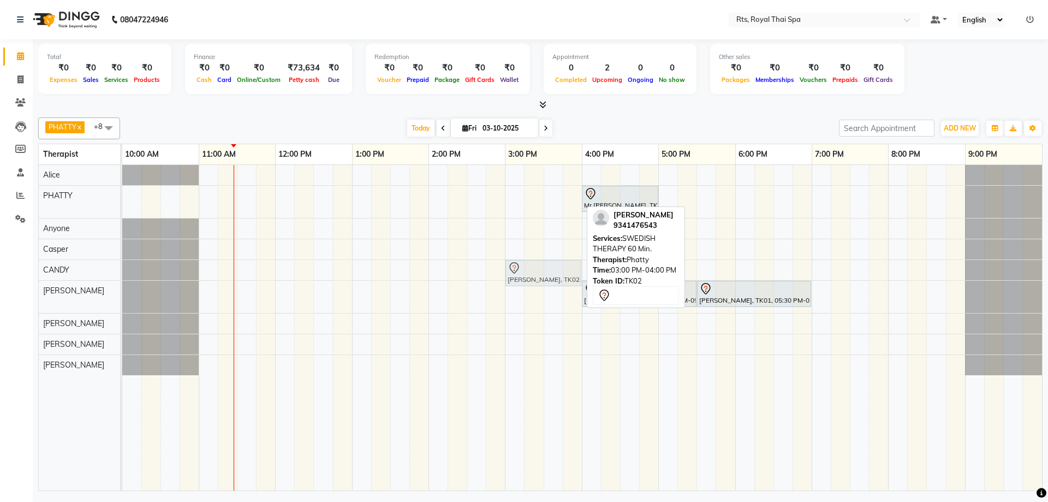
drag, startPoint x: 525, startPoint y: 201, endPoint x: 522, endPoint y: 263, distance: 61.2
click at [521, 266] on tbody "[PERSON_NAME], TK02, 03:00 PM-04:00 PM, SWEDISH THERAPY 60 Min. Mr [PERSON_NAME…" at bounding box center [582, 270] width 920 height 210
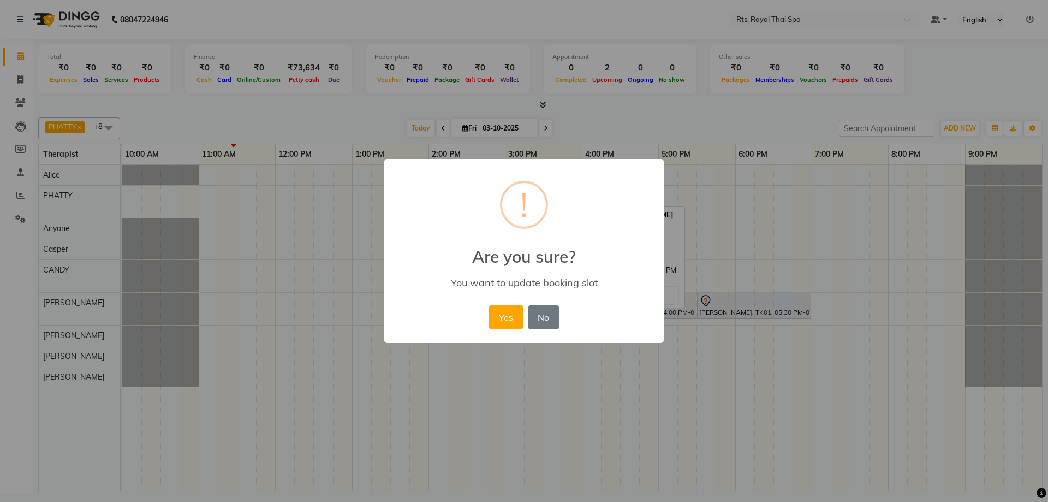
drag, startPoint x: 509, startPoint y: 317, endPoint x: 515, endPoint y: 314, distance: 6.4
click at [508, 317] on button "Yes" at bounding box center [505, 317] width 33 height 24
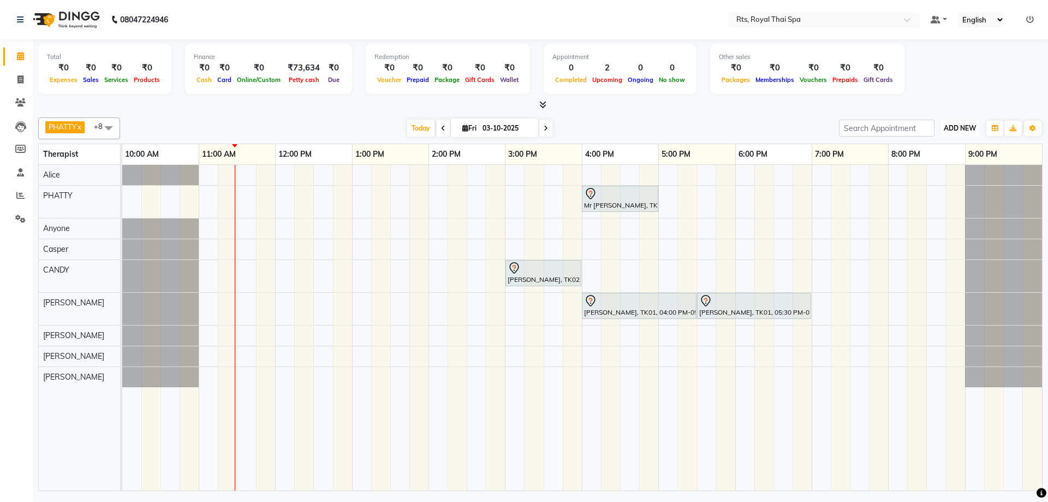
click at [970, 130] on span "ADD NEW" at bounding box center [960, 128] width 32 height 8
click at [943, 192] on link "Add Attendance" at bounding box center [935, 191] width 86 height 14
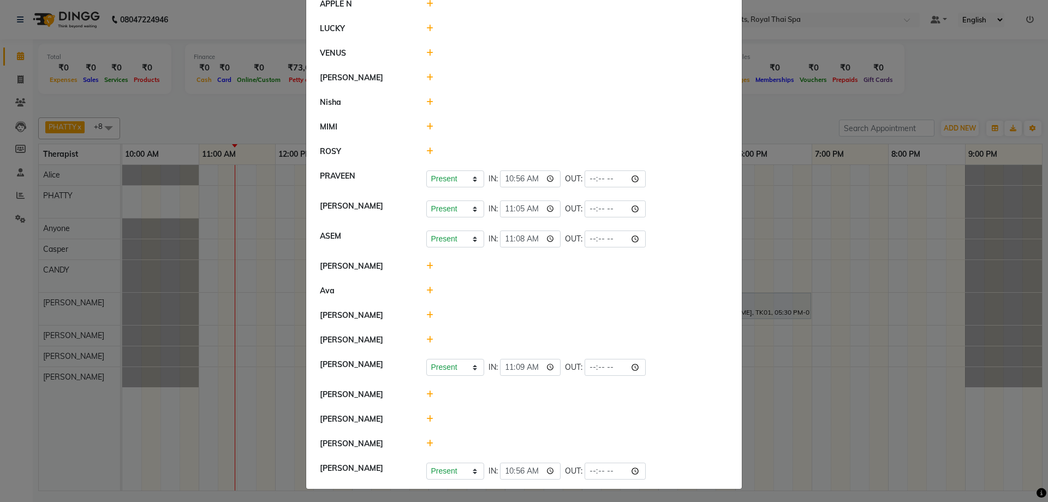
scroll to position [832, 0]
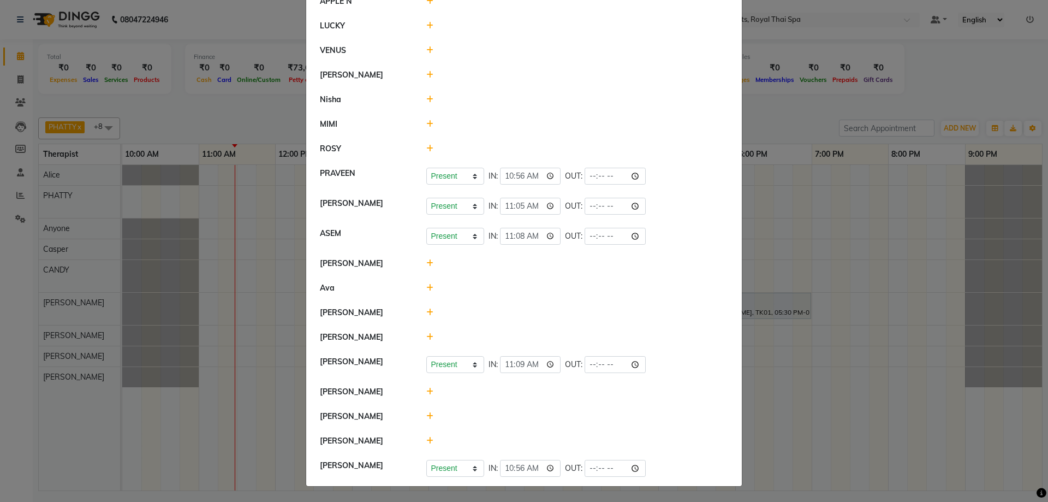
click at [421, 441] on div at bounding box center [577, 440] width 319 height 11
click at [426, 441] on icon at bounding box center [429, 441] width 7 height 8
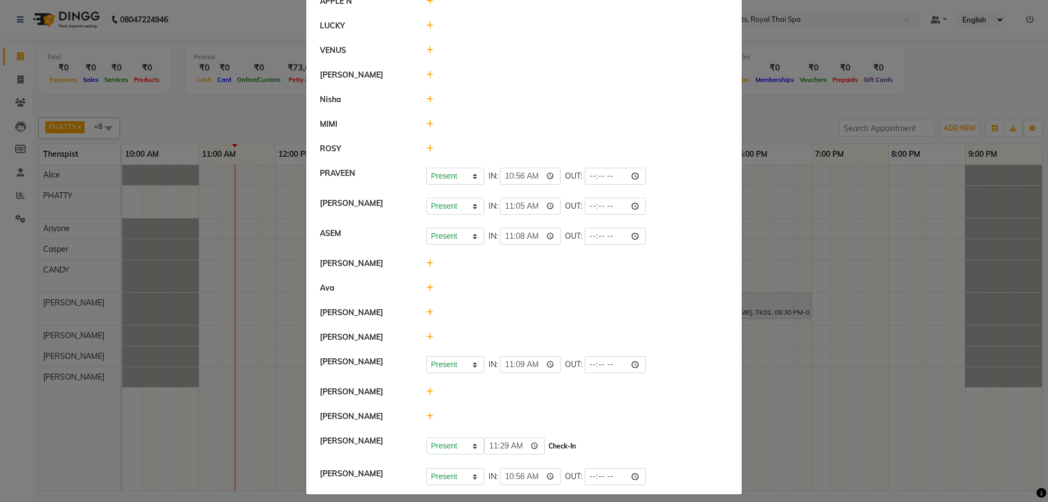
click at [546, 445] on button "Check-In" at bounding box center [562, 445] width 33 height 15
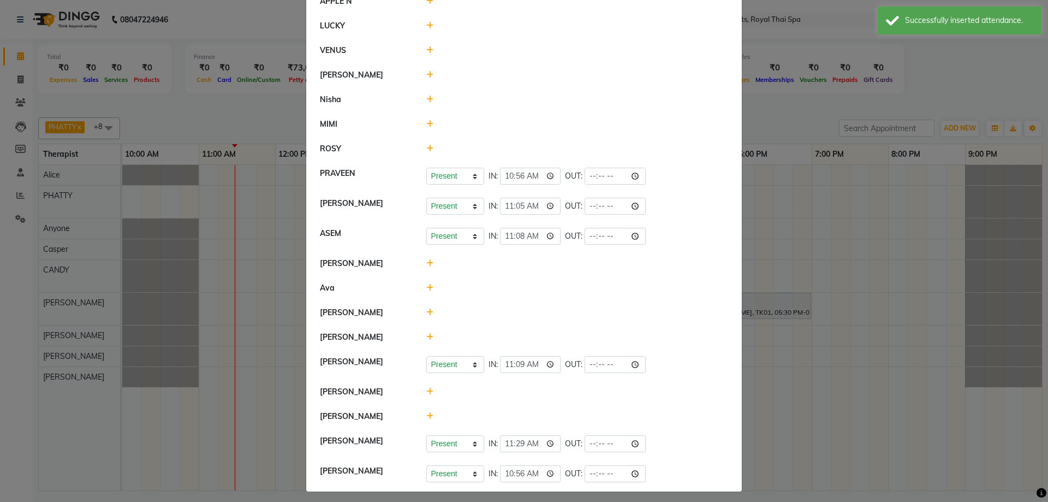
click at [943, 345] on ngb-modal-window "Attendance × Select Date [DATE] Kitty [PERSON_NAME] Present Absent Late Half Da…" at bounding box center [524, 251] width 1048 height 502
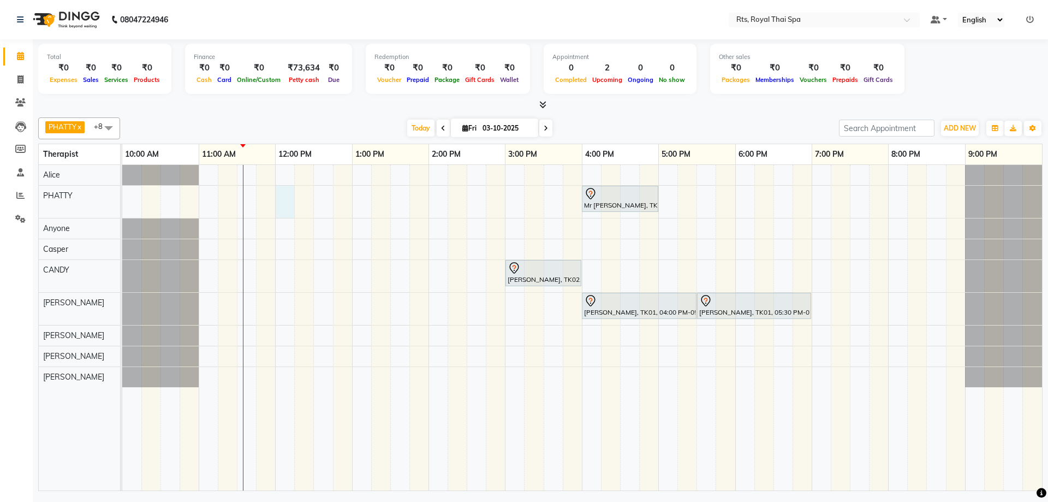
click at [288, 195] on div "Mr [PERSON_NAME], TK03, 04:00 PM-05:00 PM, SWEDISH THERAPY 60 Min. [PERSON_NAME…" at bounding box center [582, 327] width 920 height 325
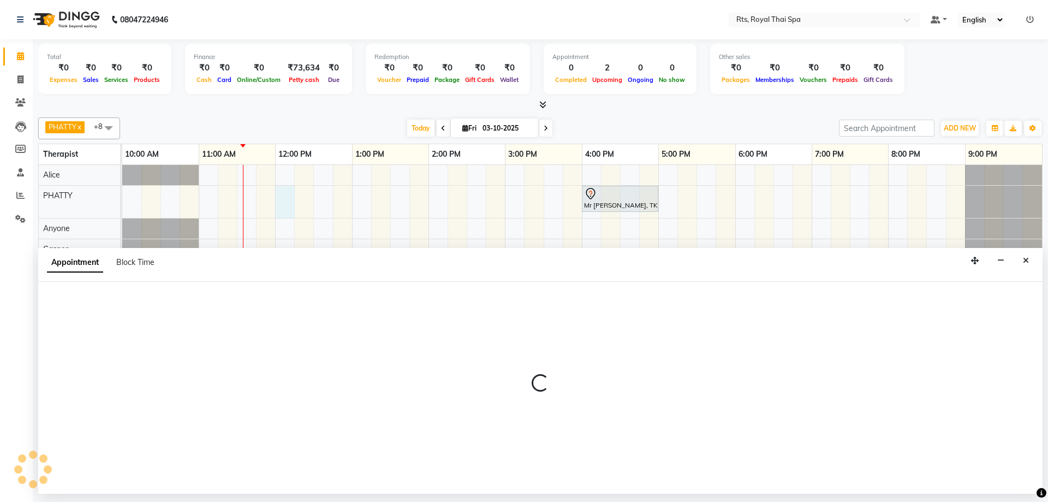
select select "34835"
select select "720"
select select "tentative"
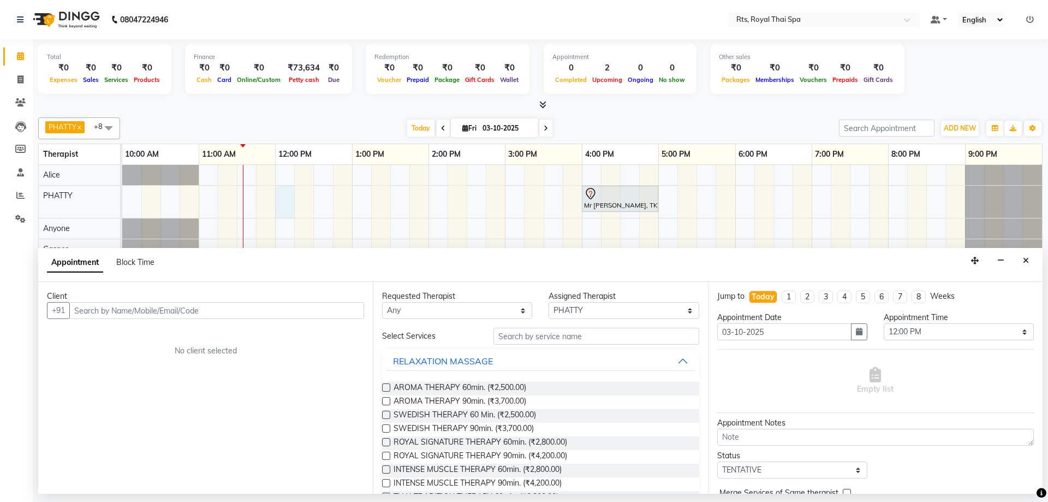
click at [162, 302] on input "text" at bounding box center [216, 310] width 295 height 17
click at [115, 309] on input "[PHONE_NUMBER]" at bounding box center [193, 310] width 249 height 17
click at [91, 308] on input "[PHONE_NUMBER]" at bounding box center [193, 310] width 249 height 17
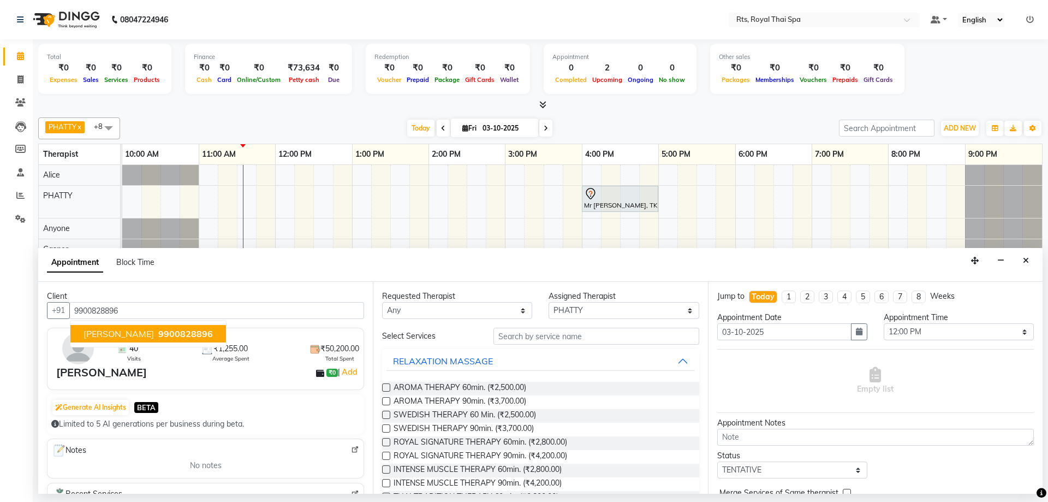
click at [158, 330] on span "9900828896" at bounding box center [185, 333] width 55 height 11
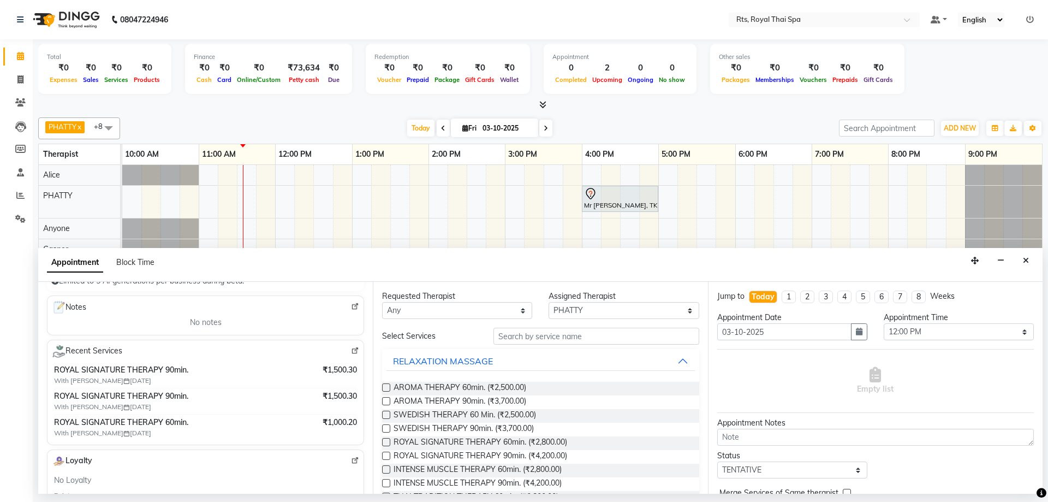
scroll to position [164, 0]
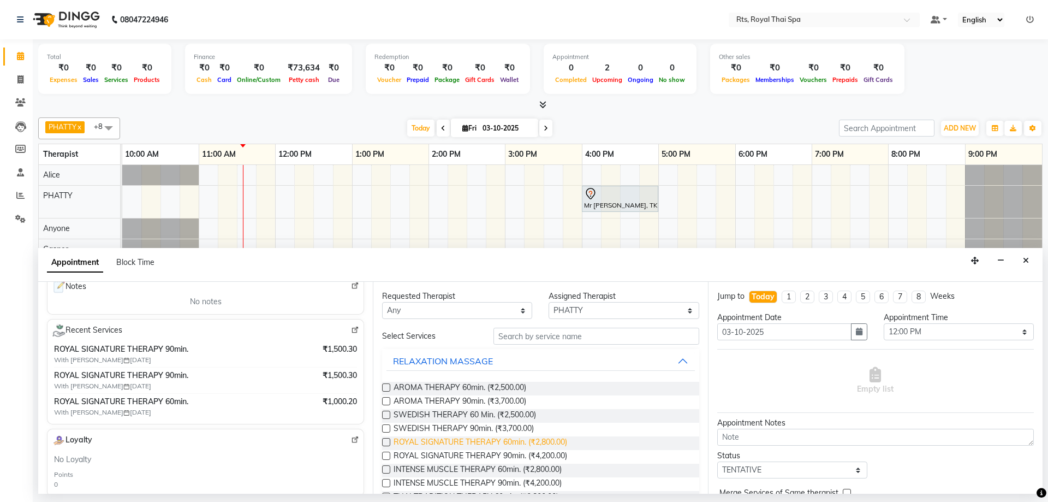
type input "9900828896"
click at [549, 443] on span "ROYAL SIGNATURE THERAPY 60min. (₹2,800.00)" at bounding box center [481, 443] width 174 height 14
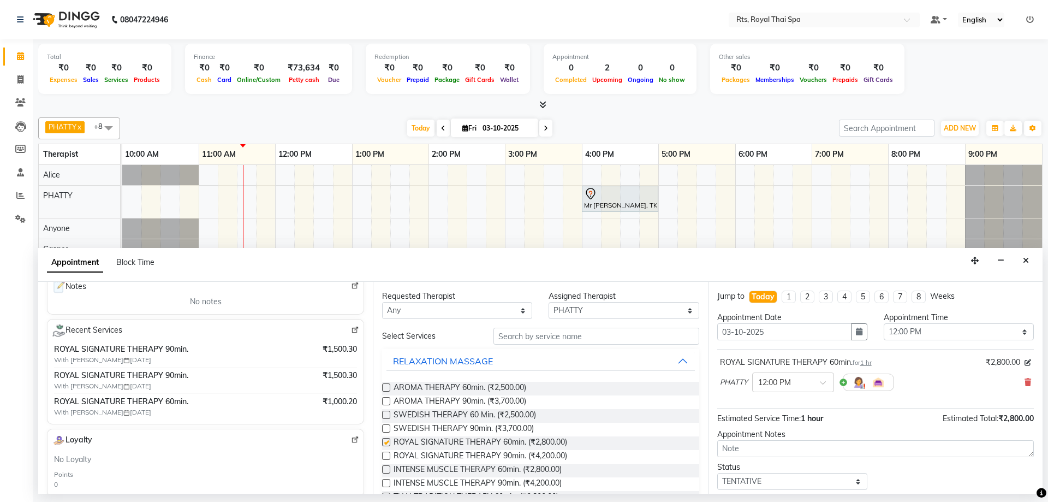
checkbox input "false"
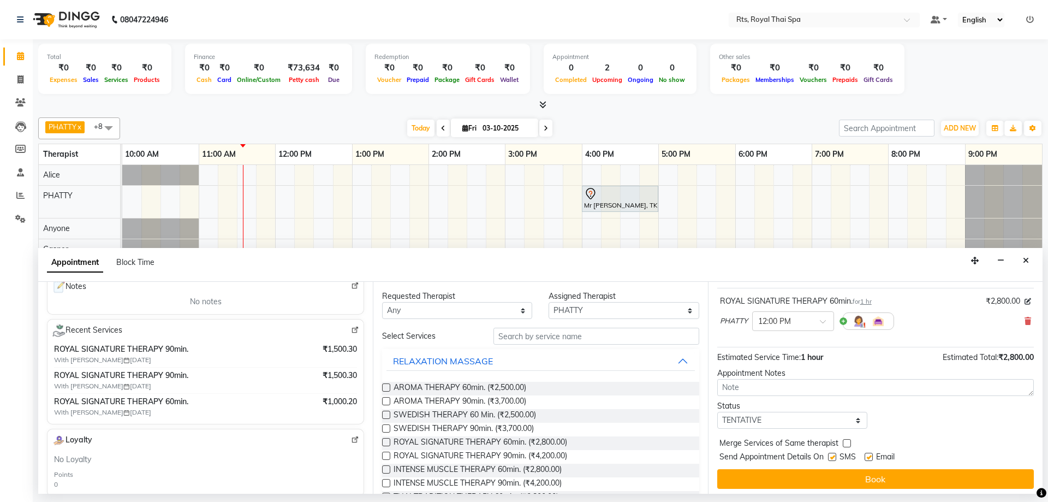
scroll to position [65, 0]
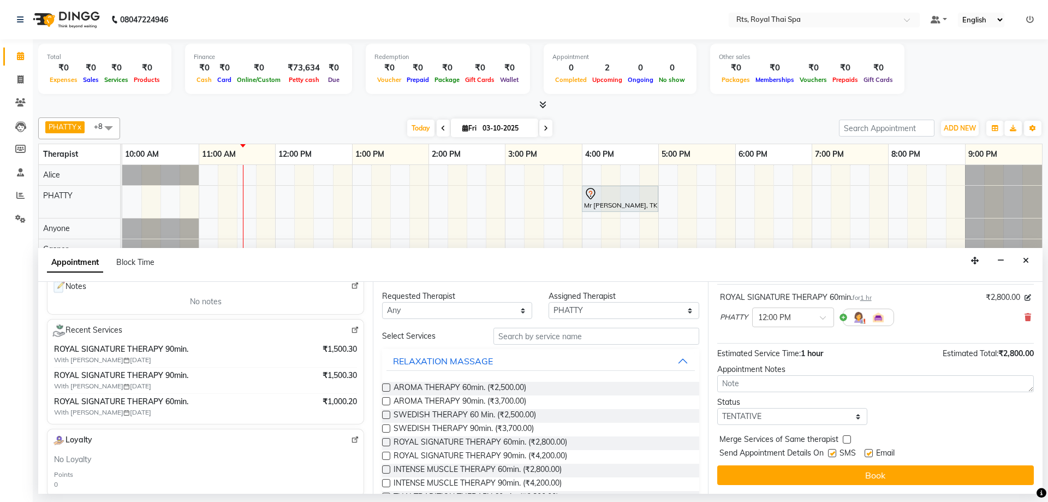
click at [832, 451] on label at bounding box center [832, 453] width 8 height 8
click at [832, 451] on input "checkbox" at bounding box center [831, 453] width 7 height 7
checkbox input "false"
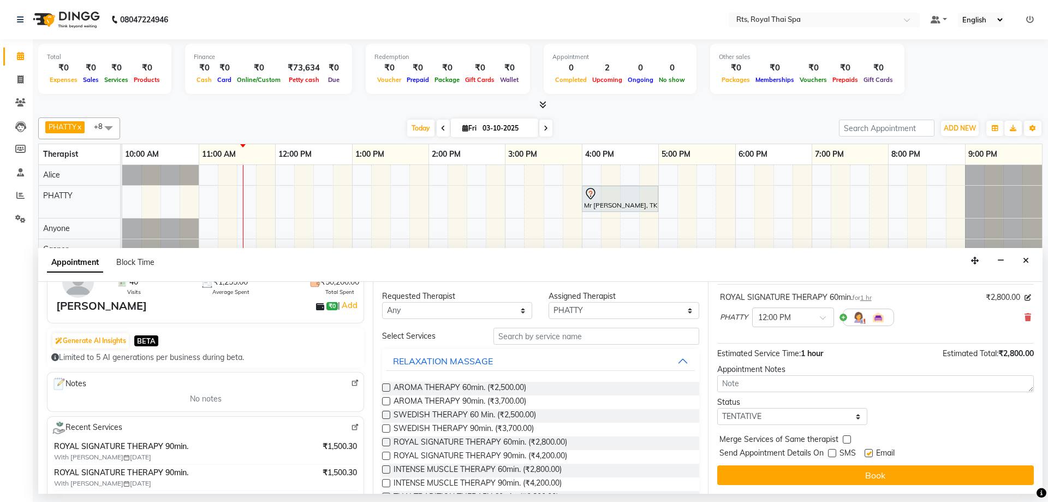
scroll to position [55, 0]
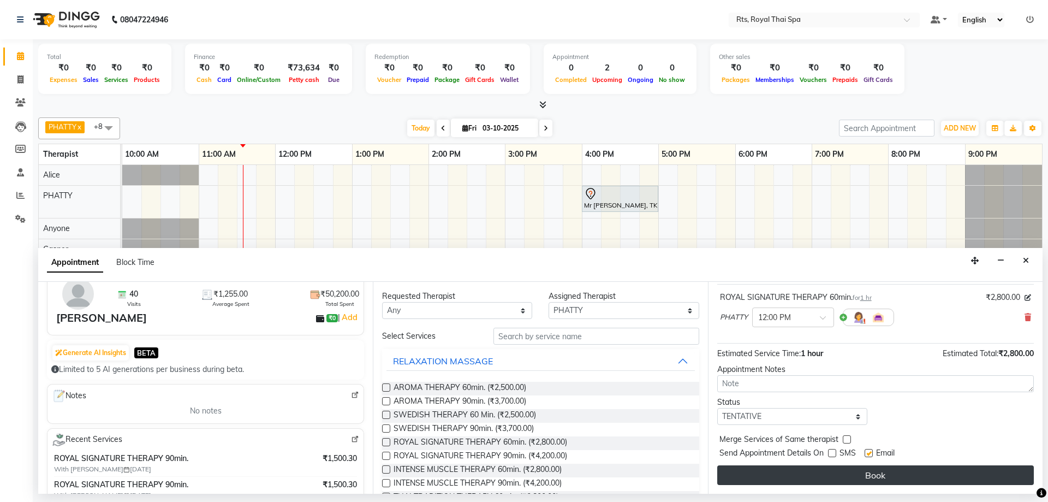
click at [810, 473] on button "Book" at bounding box center [875, 475] width 317 height 20
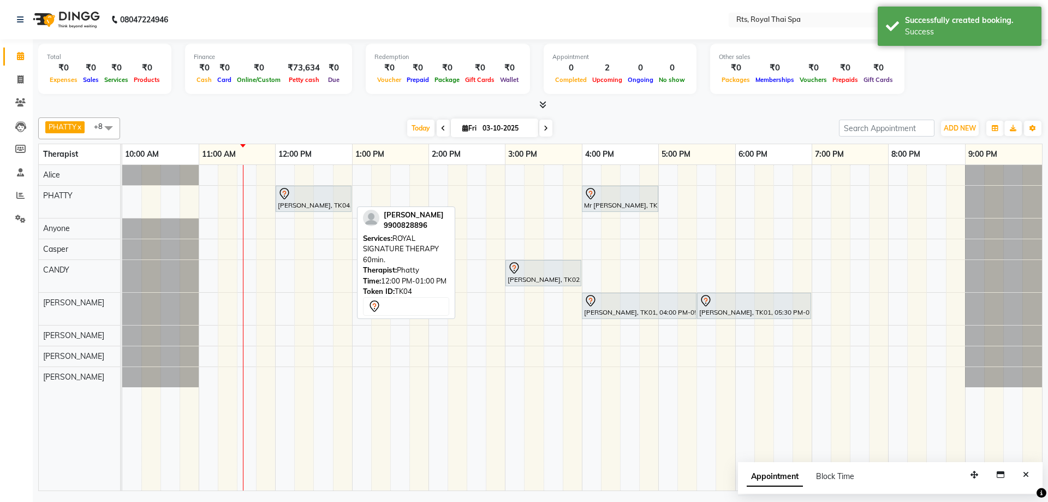
click at [287, 200] on div "[PERSON_NAME], TK04, 12:00 PM-01:00 PM, ROYAL SIGNATURE THERAPY 60min." at bounding box center [314, 198] width 74 height 23
select select "7"
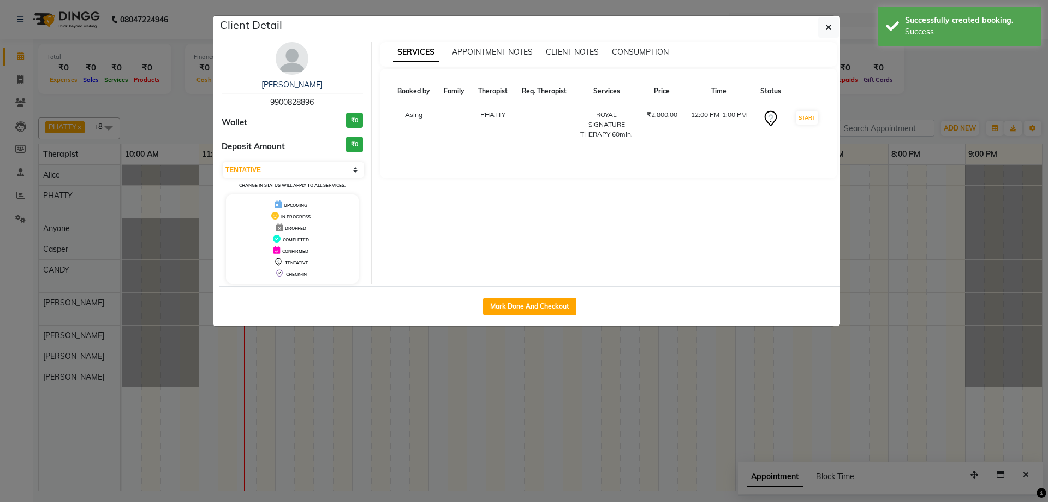
drag, startPoint x: 264, startPoint y: 99, endPoint x: 333, endPoint y: 100, distance: 69.3
click at [333, 100] on div "[PERSON_NAME] 9900828896" at bounding box center [292, 93] width 141 height 29
copy span "9900828896"
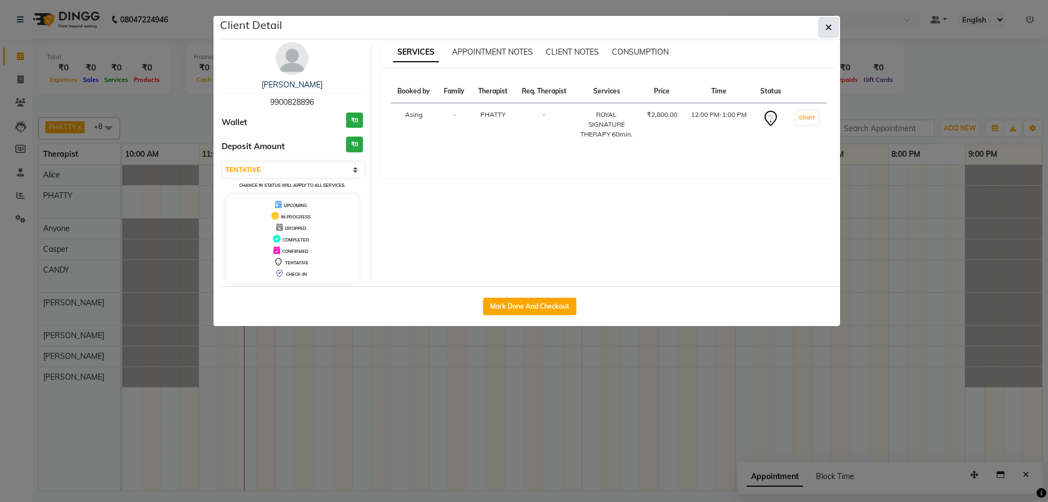
click at [833, 27] on button "button" at bounding box center [828, 27] width 21 height 21
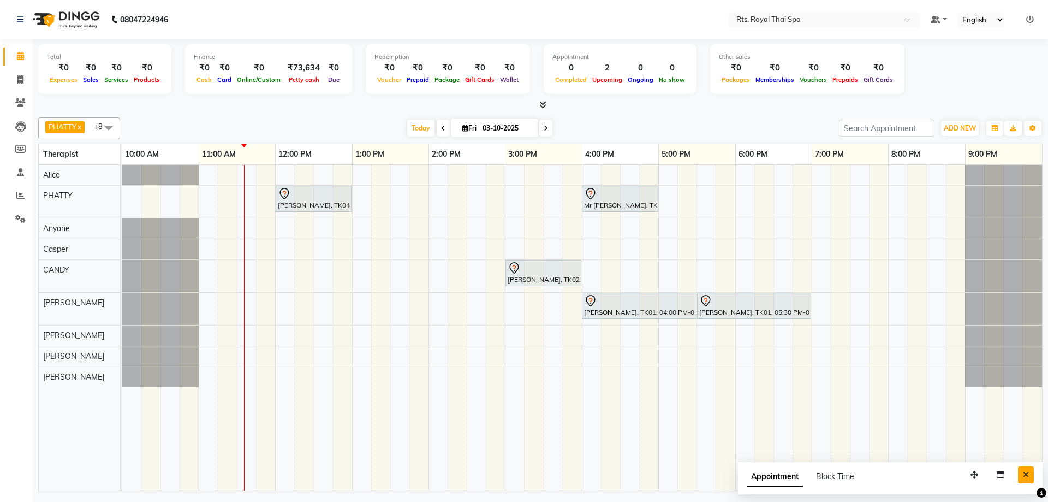
click at [1029, 474] on button "Close" at bounding box center [1026, 474] width 16 height 17
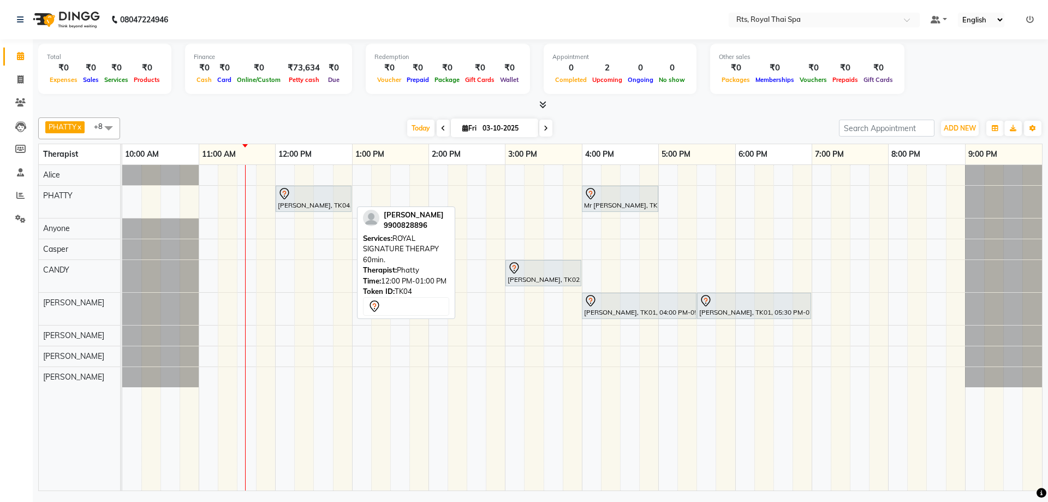
click at [294, 200] on div "[PERSON_NAME], TK04, 12:00 PM-01:00 PM, ROYAL SIGNATURE THERAPY 60min." at bounding box center [314, 198] width 74 height 23
select select "7"
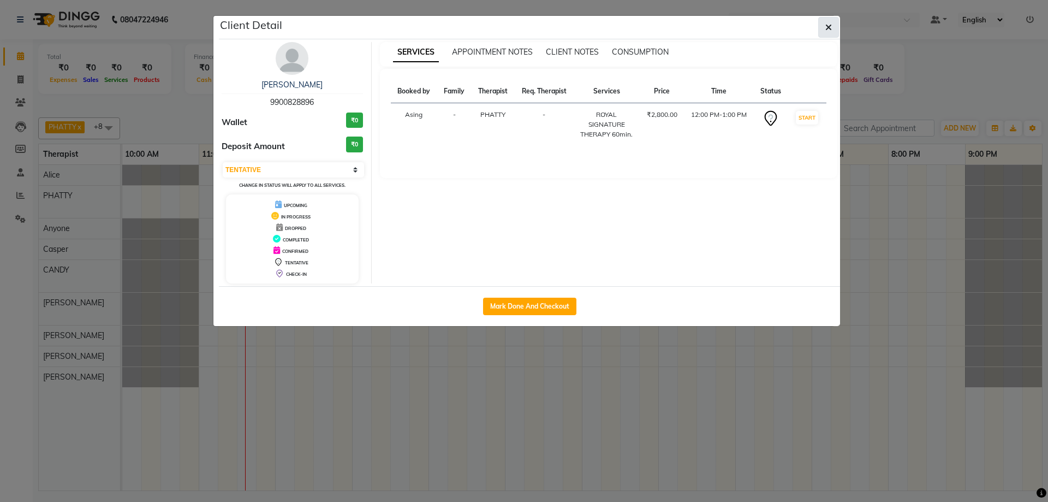
click at [830, 29] on icon "button" at bounding box center [828, 27] width 7 height 9
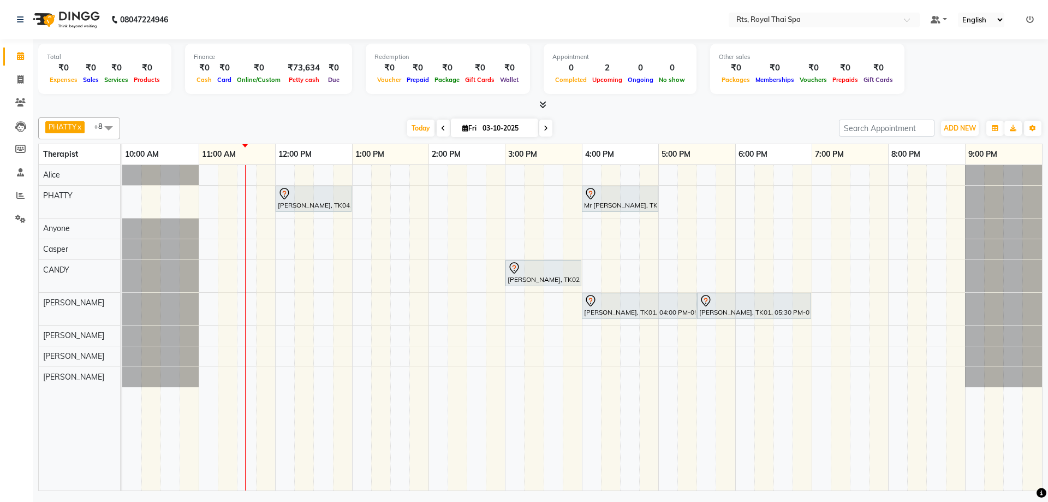
click at [545, 126] on icon at bounding box center [546, 128] width 4 height 7
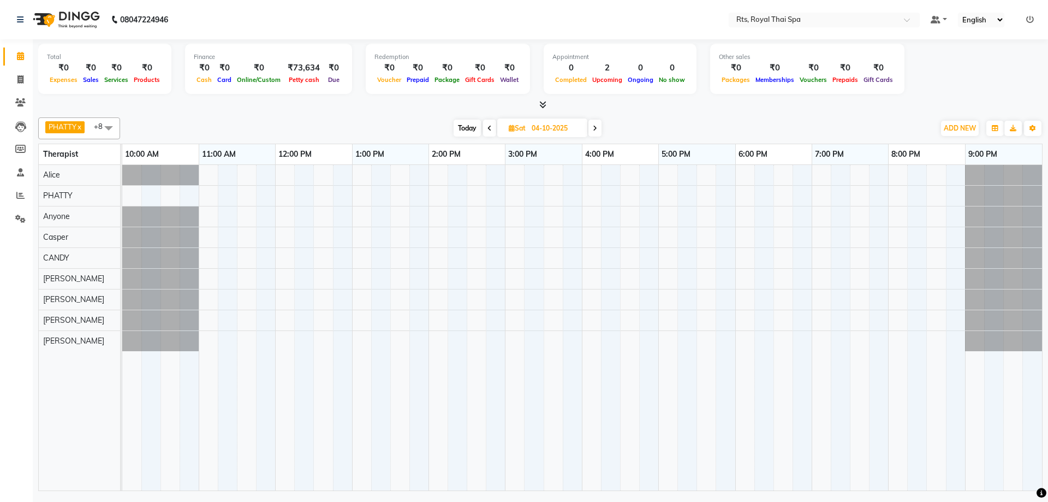
click at [593, 131] on icon at bounding box center [595, 128] width 4 height 7
click at [596, 131] on icon at bounding box center [595, 128] width 4 height 7
click at [467, 129] on span "Today" at bounding box center [465, 128] width 27 height 17
type input "03-10-2025"
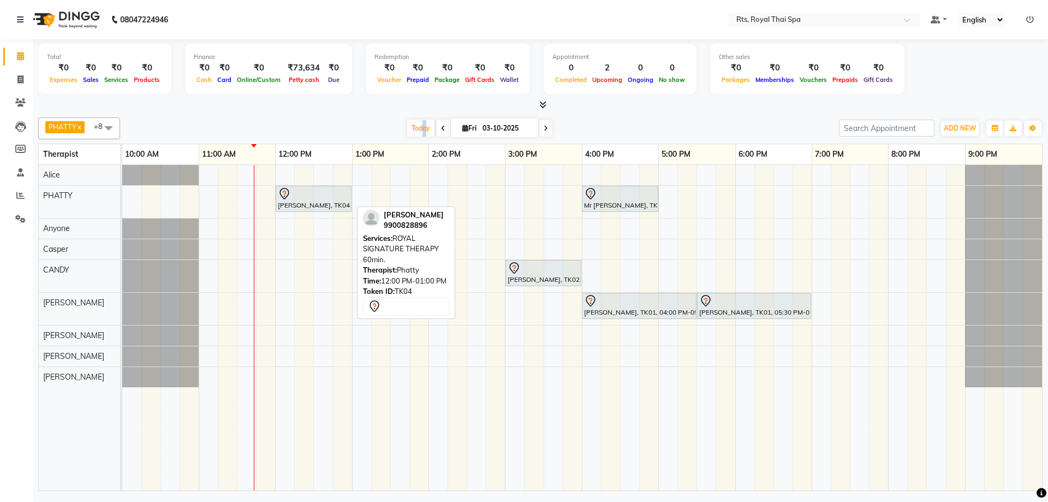
click at [300, 203] on div "[PERSON_NAME], TK04, 12:00 PM-01:00 PM, ROYAL SIGNATURE THERAPY 60min." at bounding box center [314, 198] width 74 height 23
select select "7"
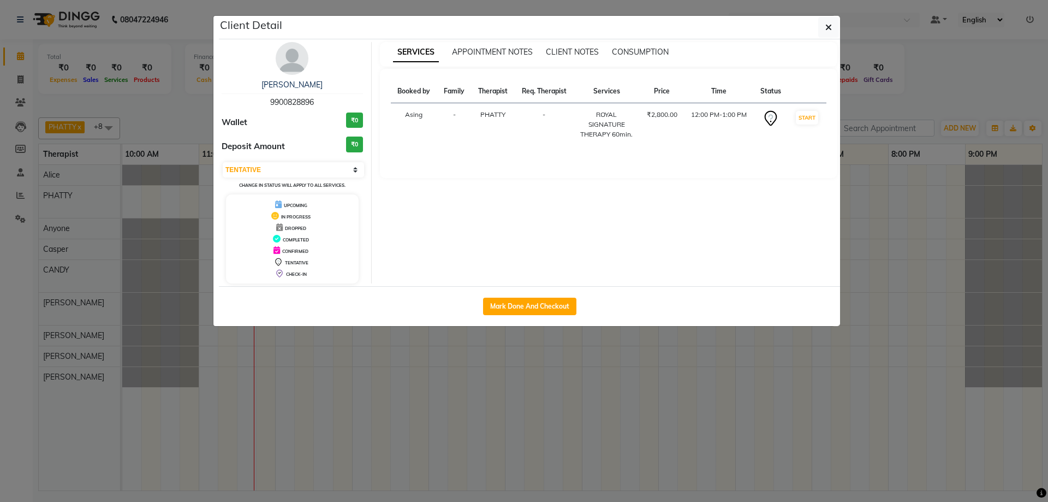
drag, startPoint x: 264, startPoint y: 104, endPoint x: 341, endPoint y: 104, distance: 77.0
click at [341, 104] on div "[PERSON_NAME] 9900828896" at bounding box center [292, 93] width 141 height 29
copy span "9900828896"
click at [826, 25] on icon "button" at bounding box center [828, 27] width 7 height 9
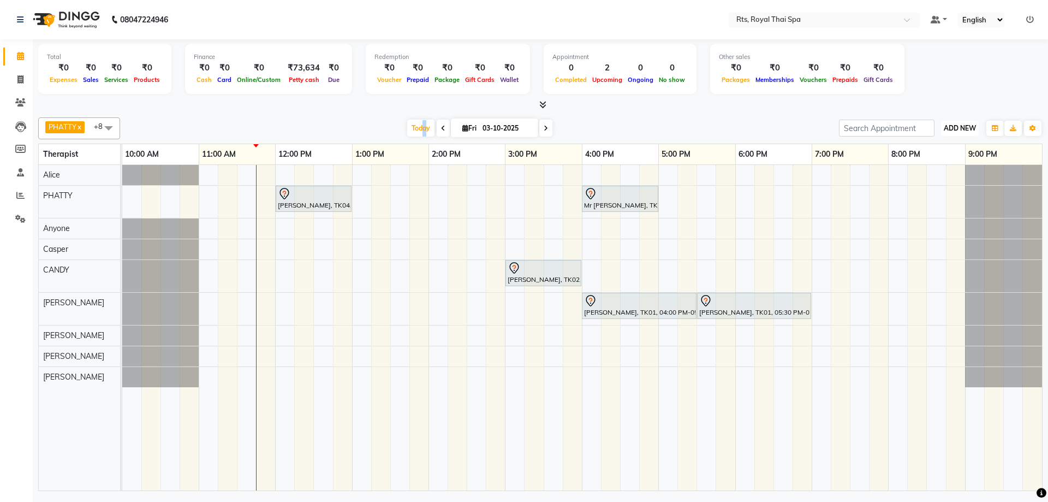
click at [959, 127] on span "ADD NEW" at bounding box center [960, 128] width 32 height 8
click at [932, 178] on link "Add Expense" at bounding box center [935, 177] width 86 height 14
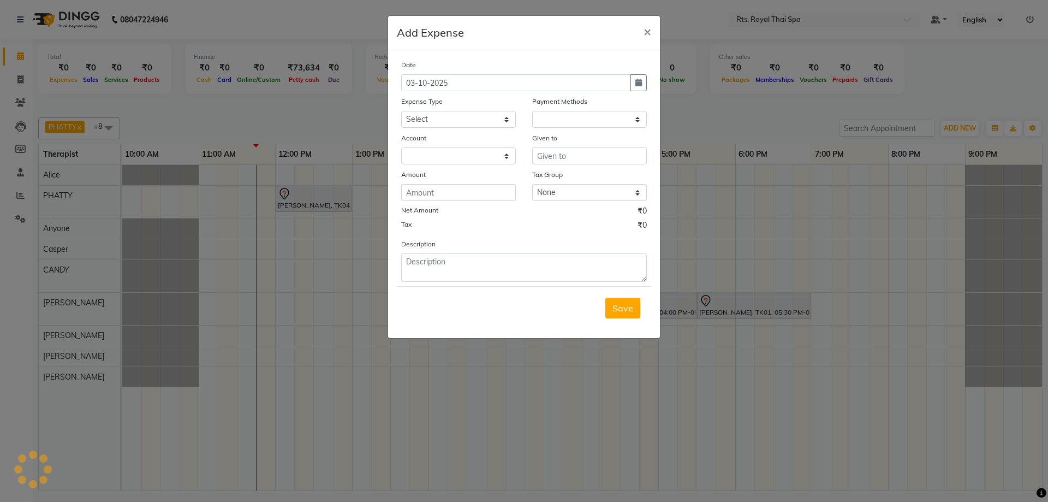
select select "1"
select select "4201"
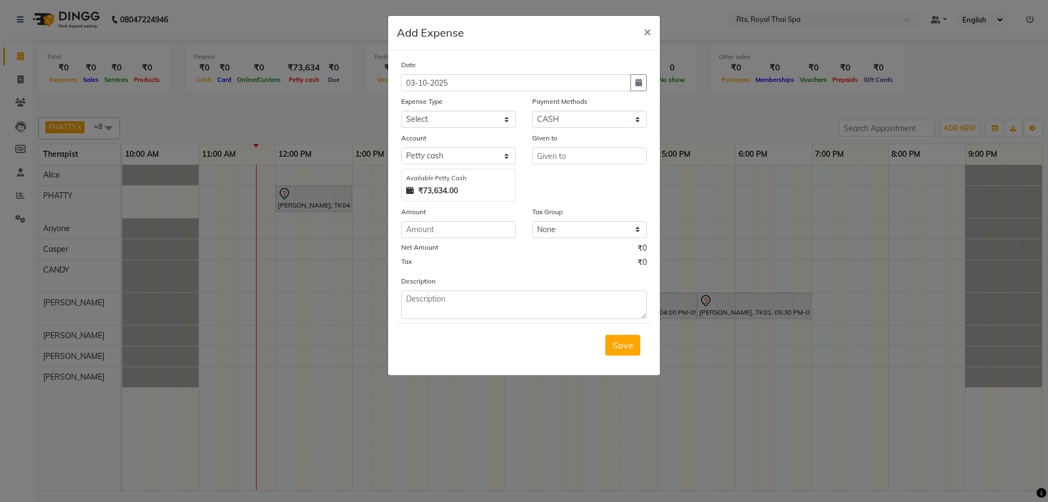
click at [934, 146] on ngb-modal-window "Add Expense × Date [DATE] Expense Type Select Bank charges Cleaning and product…" at bounding box center [524, 251] width 1048 height 502
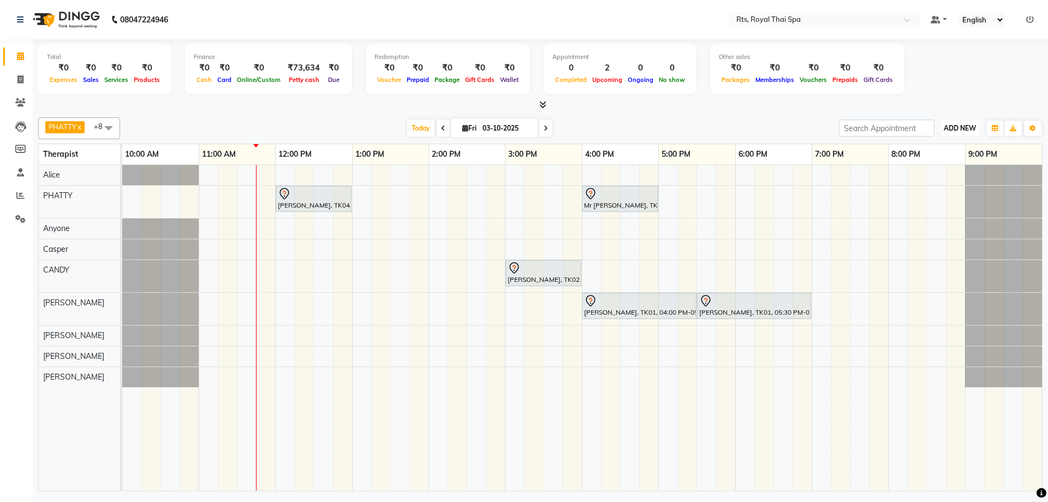
click at [961, 126] on span "ADD NEW" at bounding box center [960, 128] width 32 height 8
click at [941, 191] on link "Add Attendance" at bounding box center [935, 191] width 86 height 14
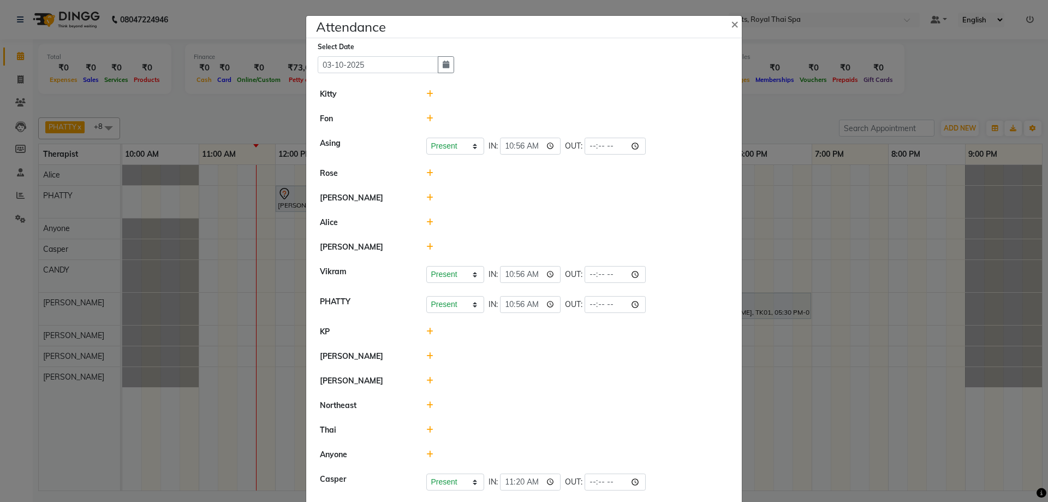
click at [427, 222] on icon at bounding box center [429, 222] width 7 height 8
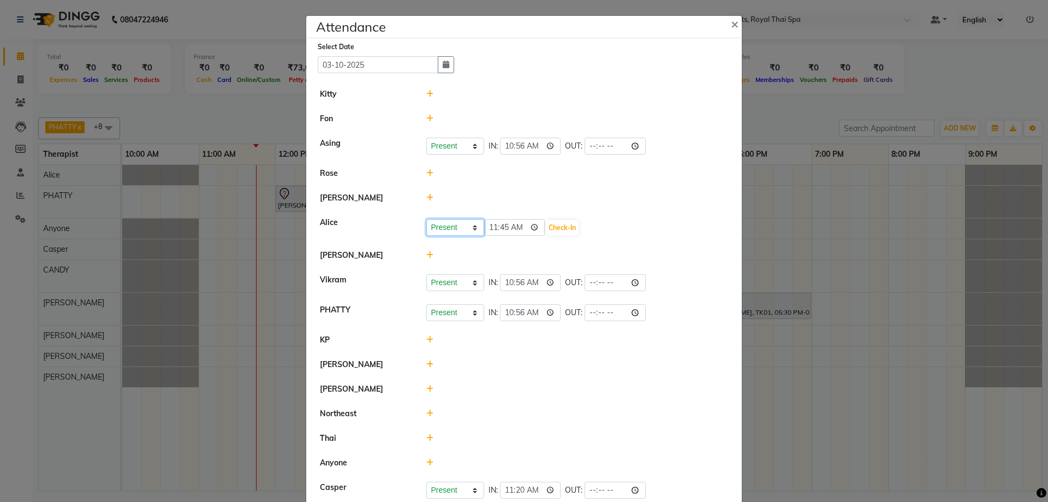
click at [454, 227] on select "Present Absent Late Half Day Weekly Off" at bounding box center [455, 227] width 58 height 17
select select "A"
click at [426, 219] on select "Present Absent Late Half Day Weekly Off" at bounding box center [455, 227] width 58 height 17
click at [490, 228] on button "Save" at bounding box center [495, 227] width 21 height 15
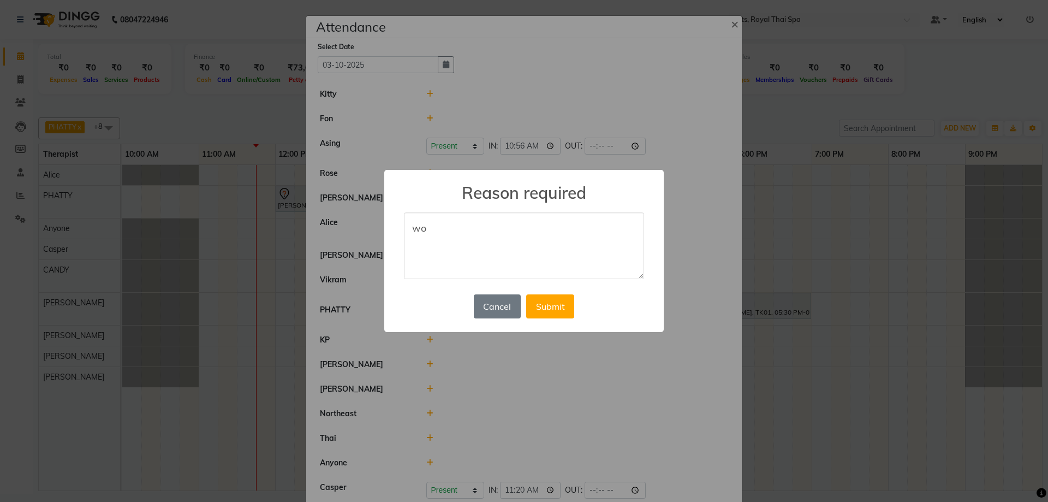
type textarea "w"
type textarea "week off"
click at [539, 301] on button "Submit" at bounding box center [550, 306] width 48 height 24
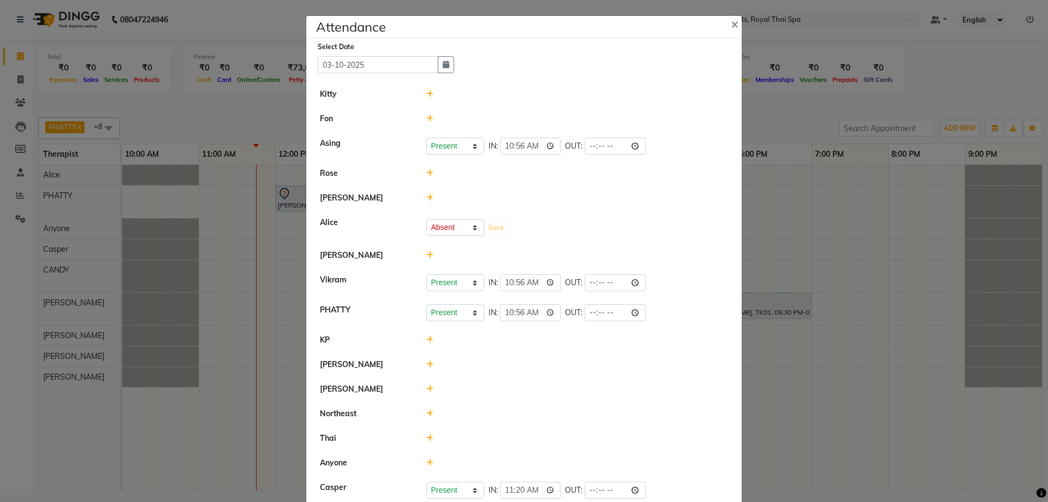
select select "A"
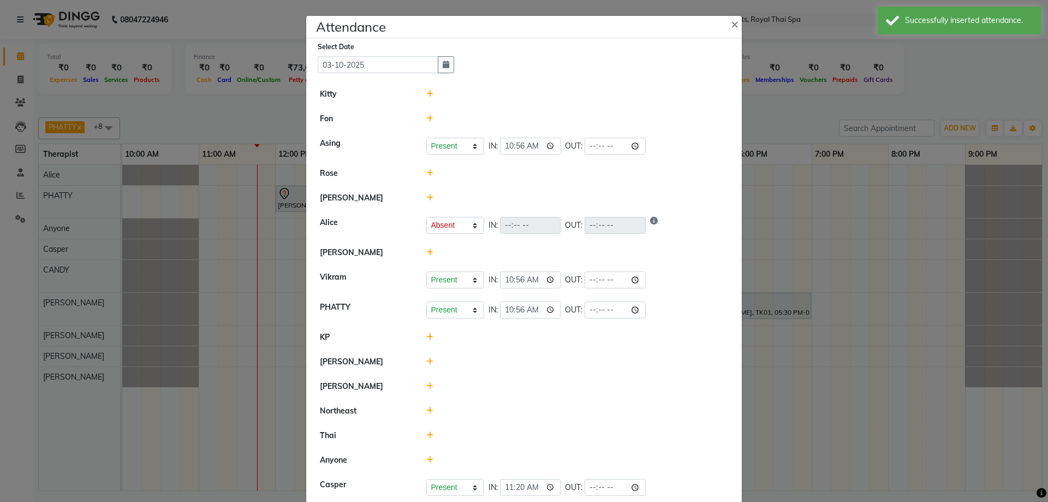
click at [0, 284] on ngb-modal-window "Attendance × Select Date [DATE] Kitty [PERSON_NAME] Present Absent Late Half Da…" at bounding box center [524, 251] width 1048 height 502
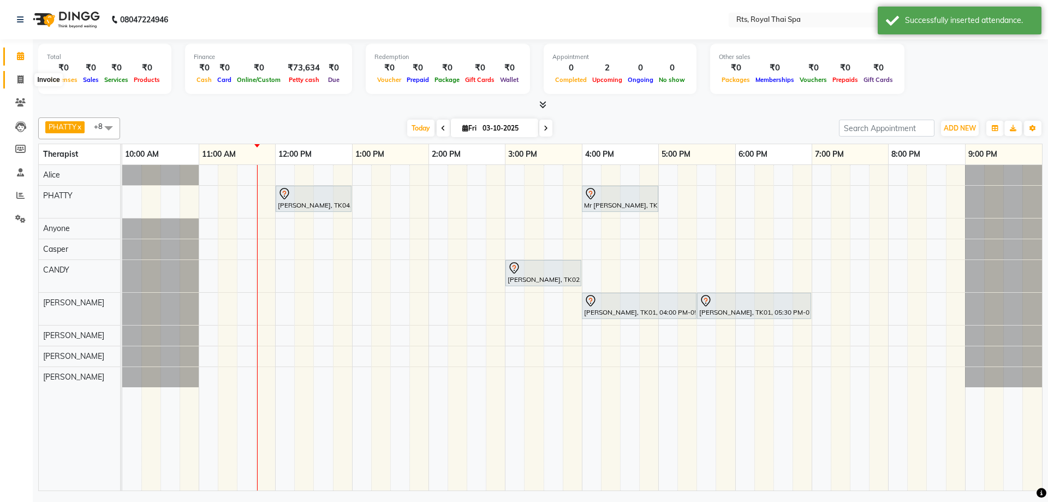
click at [16, 76] on span at bounding box center [20, 80] width 19 height 13
select select "service"
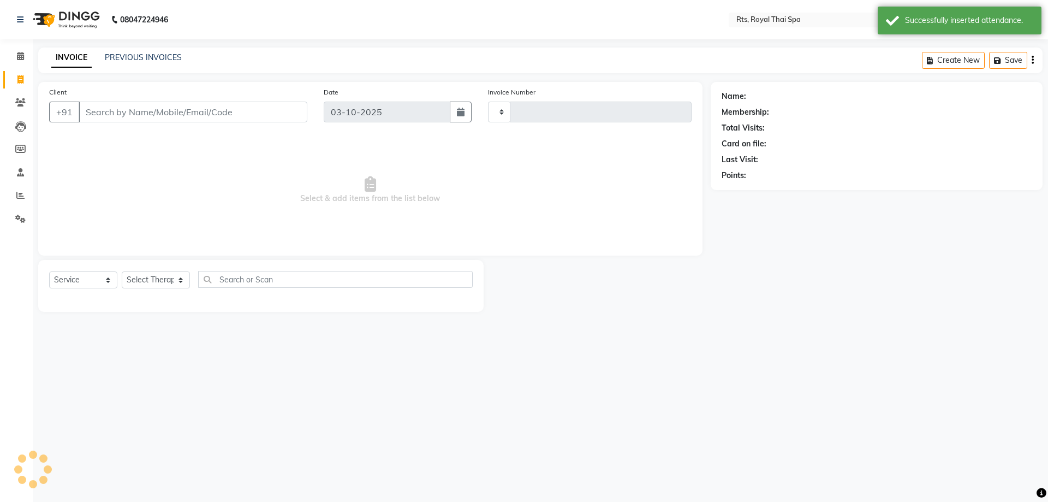
type input "215"
select select "9068"
click at [119, 120] on input "Client" at bounding box center [193, 112] width 229 height 21
type input "9900828896"
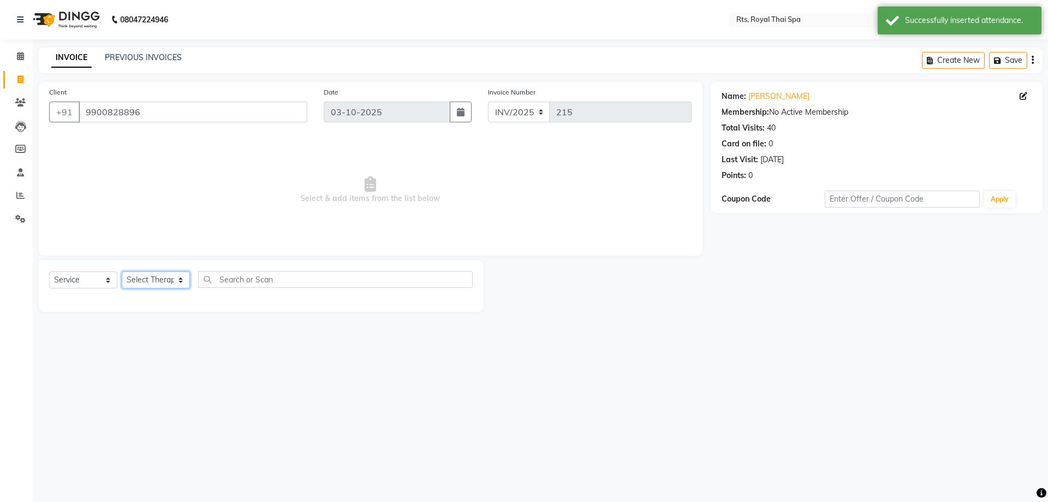
click at [147, 277] on select "Select Therapist [PERSON_NAME] APPLE N [PERSON_NAME] [PERSON_NAME] [PERSON_NAME…" at bounding box center [156, 279] width 68 height 17
select select "34825"
click at [122, 271] on select "Select Therapist [PERSON_NAME] APPLE N [PERSON_NAME] [PERSON_NAME] [PERSON_NAME…" at bounding box center [156, 279] width 68 height 17
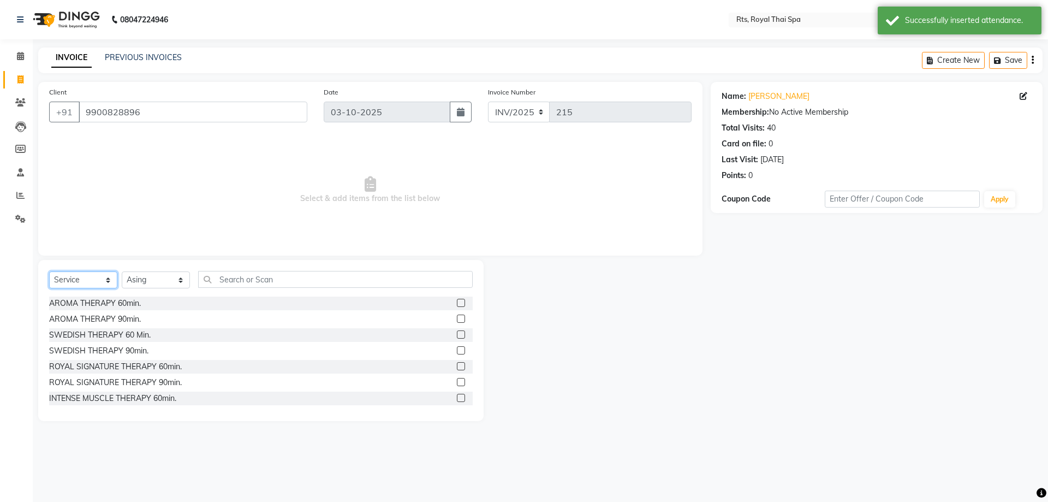
click at [98, 275] on select "Select Service Product Membership Package Voucher Prepaid Gift Card" at bounding box center [83, 279] width 68 height 17
click at [49, 271] on select "Select Service Product Membership Package Voucher Prepaid Gift Card" at bounding box center [83, 279] width 68 height 17
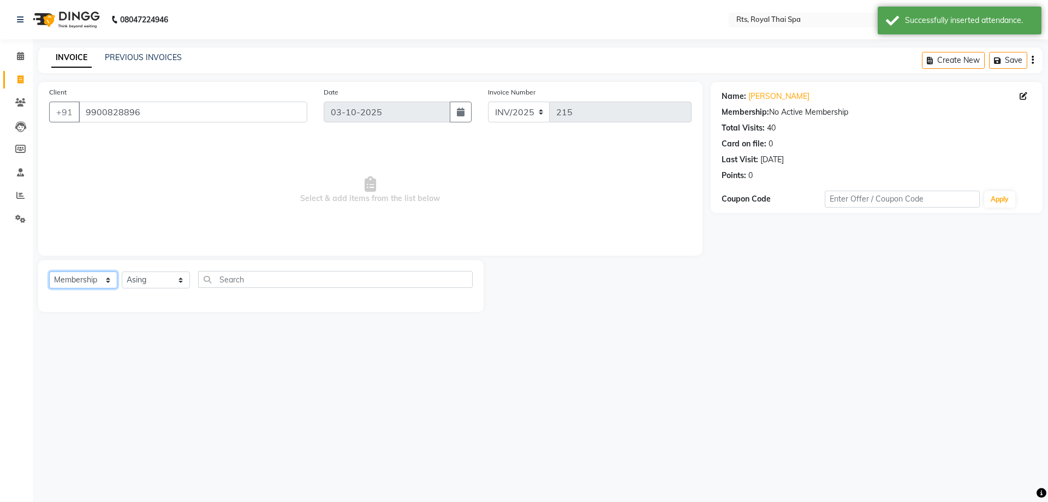
click at [96, 274] on select "Select Service Product Membership Package Voucher Prepaid Gift Card" at bounding box center [83, 279] width 68 height 17
select select "package"
click at [49, 271] on select "Select Service Product Membership Package Voucher Prepaid Gift Card" at bounding box center [83, 279] width 68 height 17
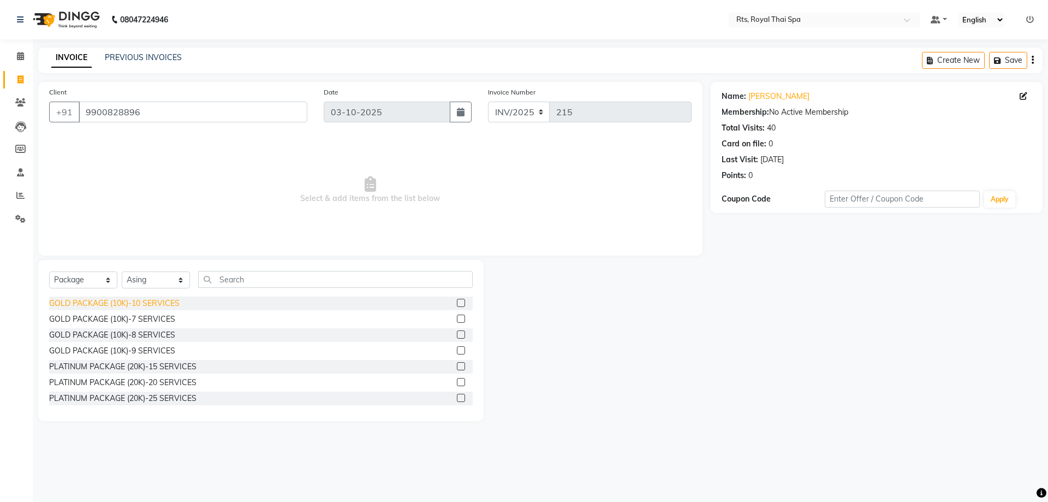
click at [161, 305] on div "GOLD PACKAGE (10K)-10 SERVICES" at bounding box center [114, 302] width 130 height 11
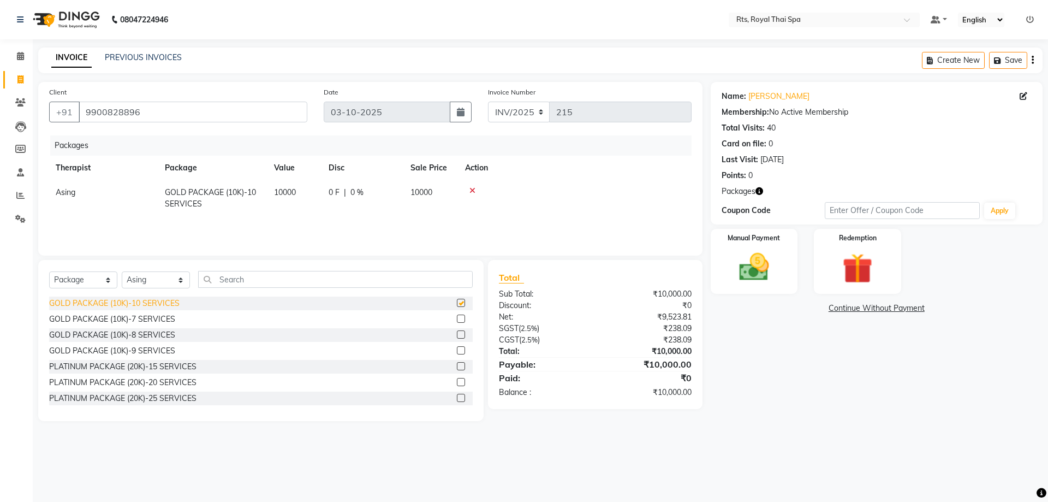
checkbox input "false"
click at [800, 289] on div "Manual Payment Redemption" at bounding box center [876, 261] width 348 height 65
click at [791, 285] on div "Manual Payment" at bounding box center [753, 261] width 91 height 67
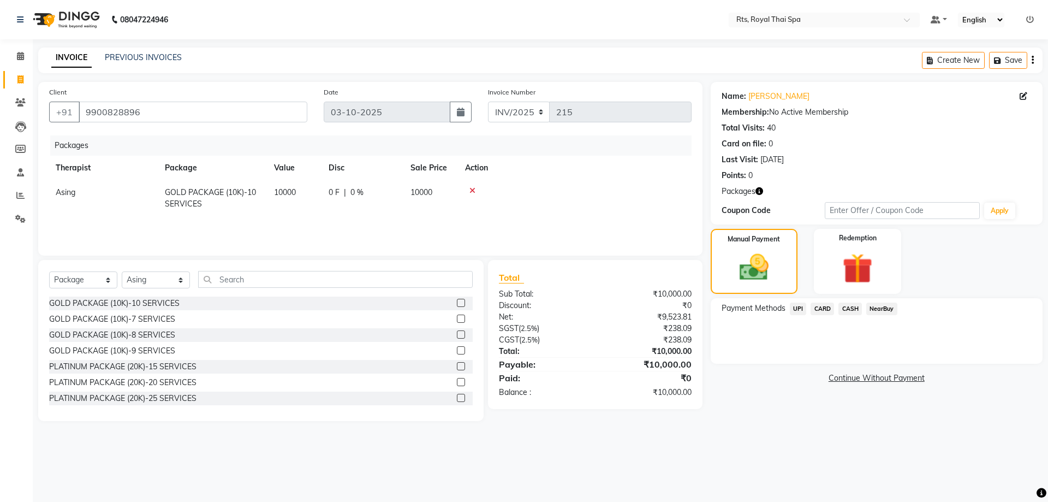
click at [801, 308] on span "UPI" at bounding box center [798, 308] width 17 height 13
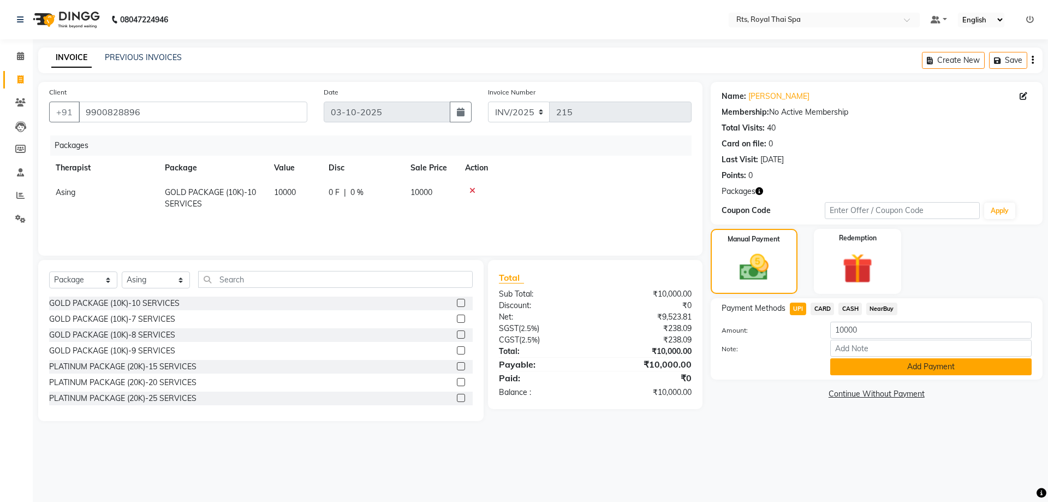
click at [843, 361] on button "Add Payment" at bounding box center [930, 366] width 201 height 17
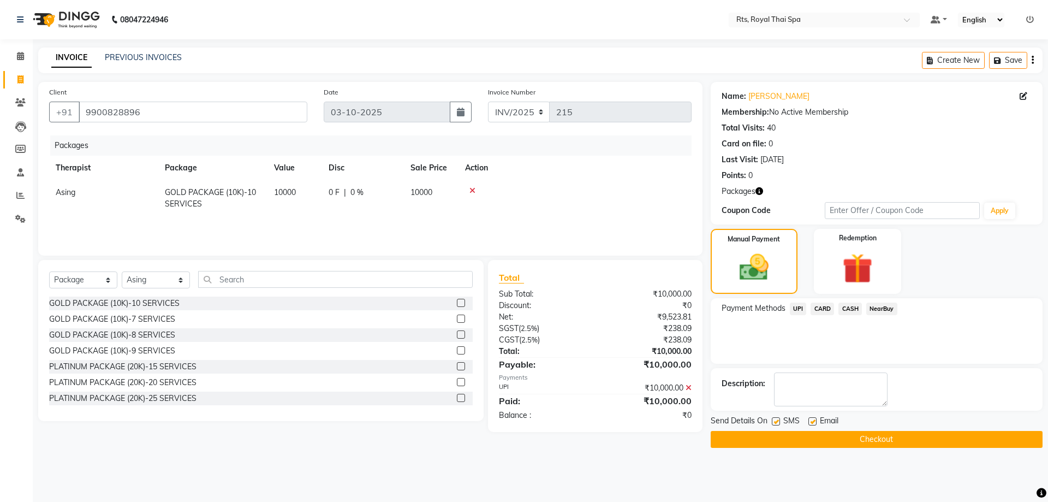
click at [774, 424] on label at bounding box center [776, 421] width 8 height 8
click at [774, 424] on input "checkbox" at bounding box center [775, 421] width 7 height 7
checkbox input "false"
click at [770, 439] on button "Checkout" at bounding box center [877, 439] width 332 height 17
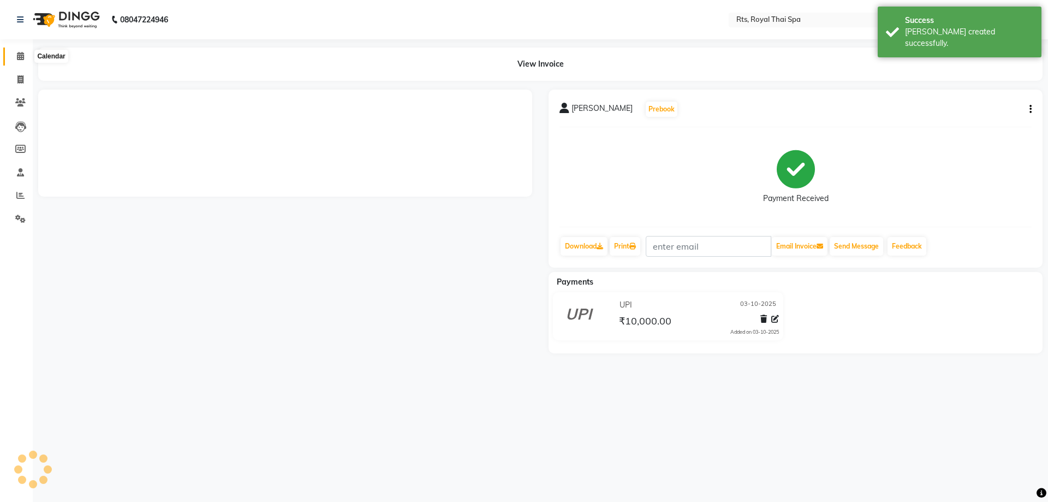
click at [20, 57] on icon at bounding box center [20, 56] width 7 height 8
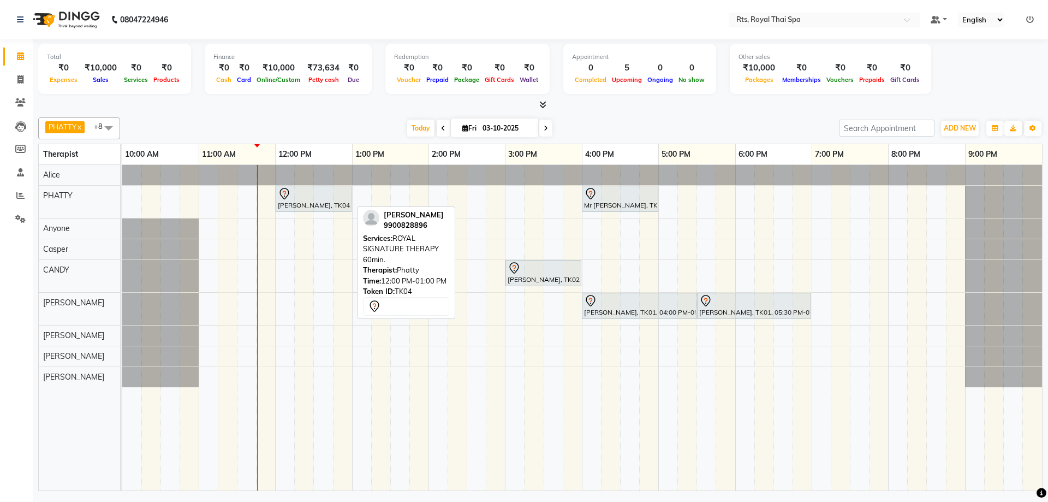
click at [284, 202] on div "[PERSON_NAME], TK04, 12:00 PM-01:00 PM, ROYAL SIGNATURE THERAPY 60min." at bounding box center [314, 198] width 74 height 23
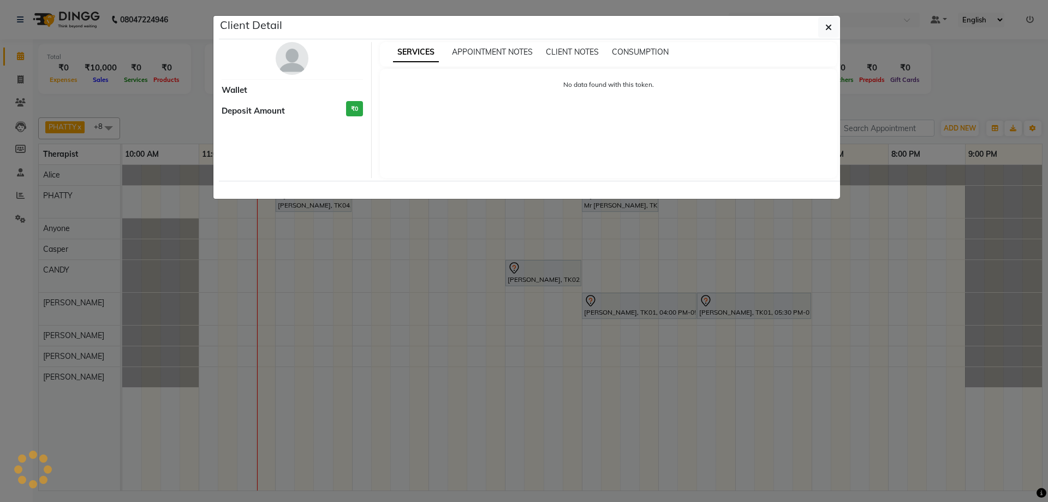
select select "7"
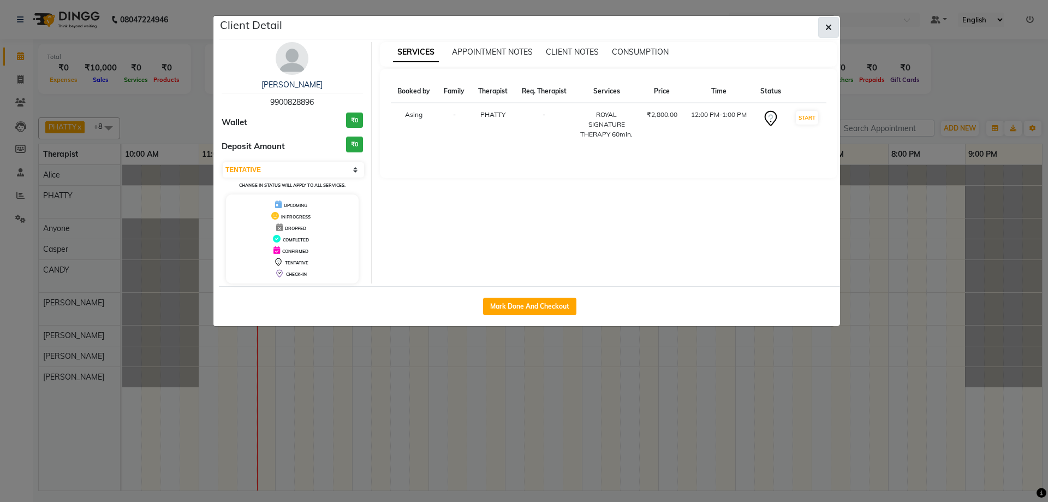
drag, startPoint x: 829, startPoint y: 26, endPoint x: 823, endPoint y: 27, distance: 5.6
click at [828, 26] on icon "button" at bounding box center [828, 27] width 7 height 9
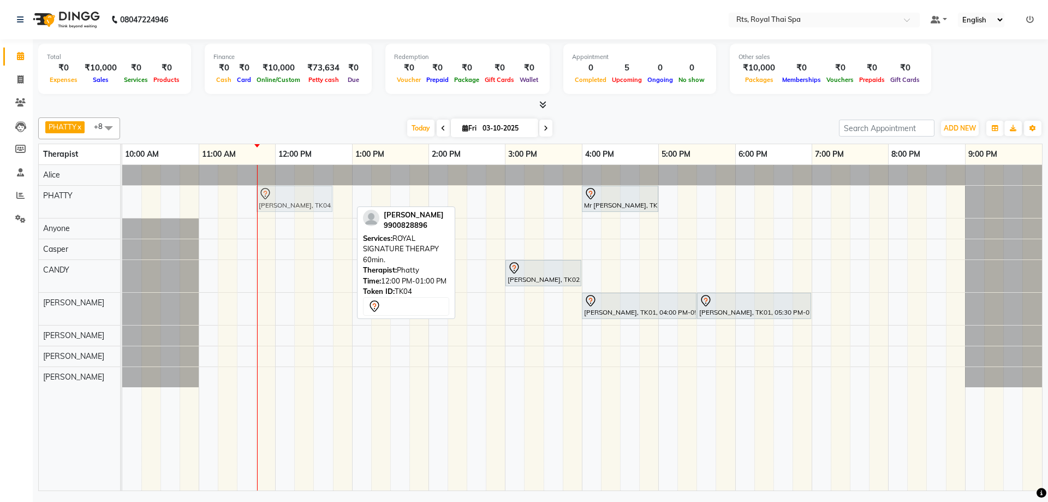
click at [122, 205] on div "[PERSON_NAME], TK04, 12:00 PM-01:00 PM, ROYAL SIGNATURE THERAPY 60min. Mr [PERS…" at bounding box center [122, 202] width 0 height 32
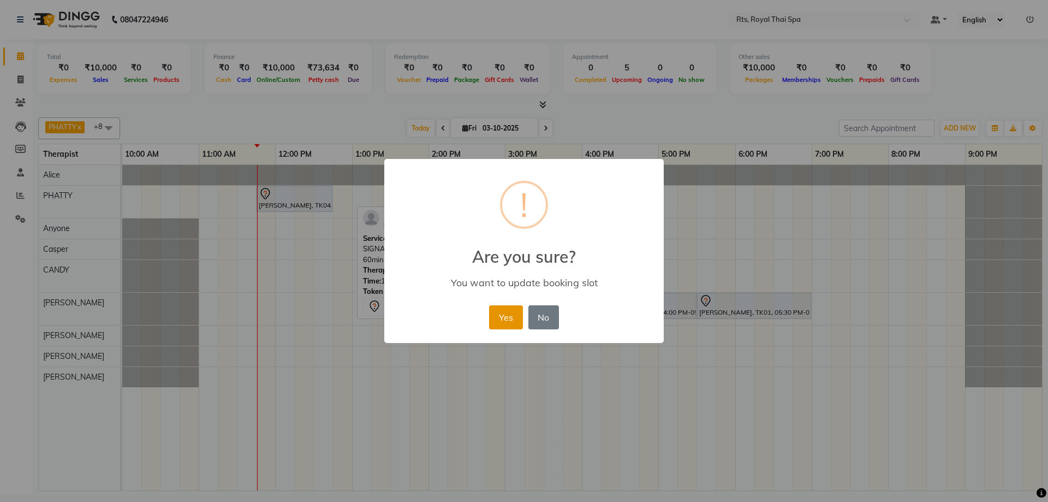
click at [499, 315] on button "Yes" at bounding box center [505, 317] width 33 height 24
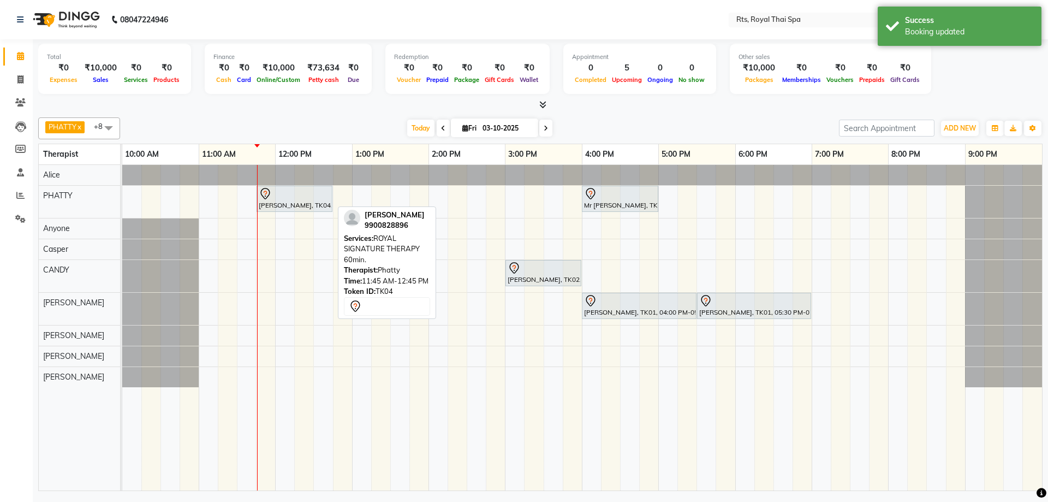
click at [283, 196] on div at bounding box center [294, 193] width 71 height 13
click at [282, 196] on div at bounding box center [294, 193] width 71 height 13
select select "7"
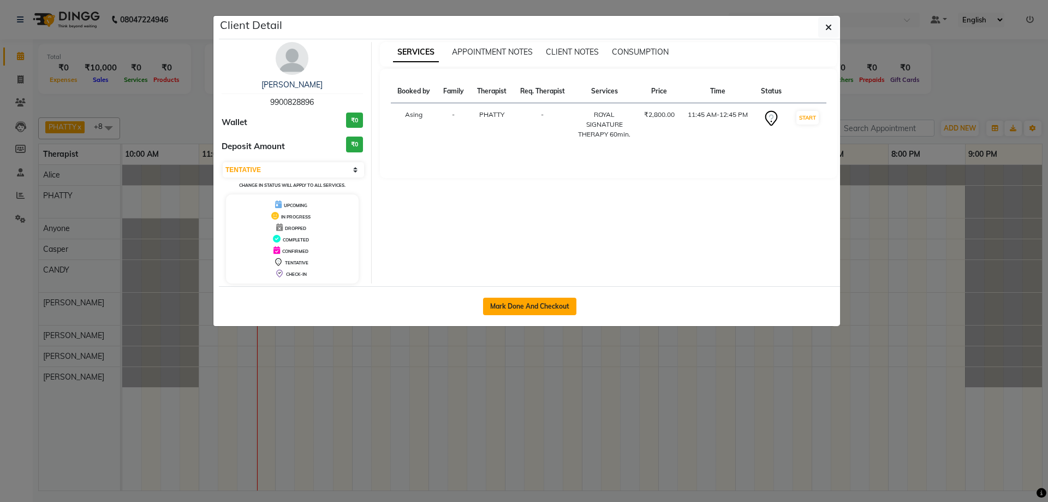
click at [521, 299] on button "Mark Done And Checkout" at bounding box center [529, 305] width 93 height 17
select select "service"
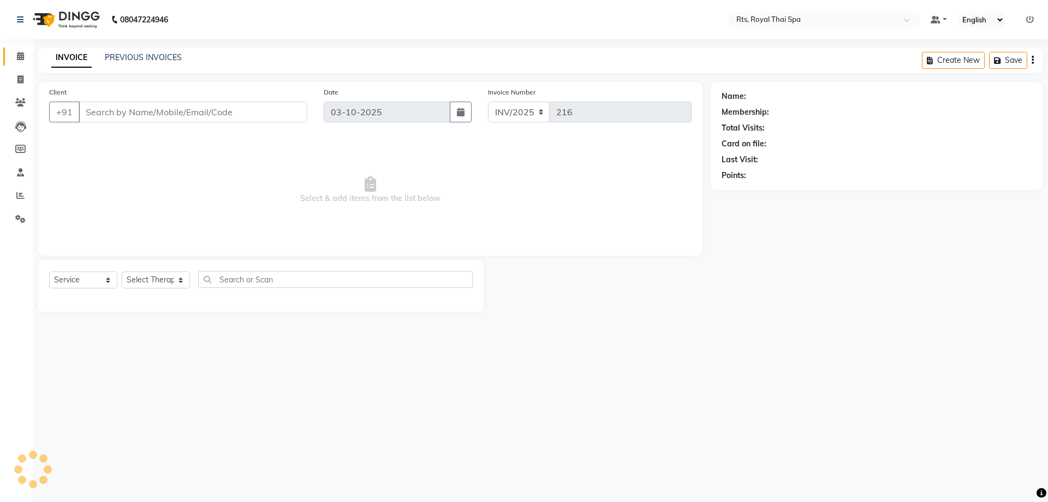
type input "9900828896"
select select "34835"
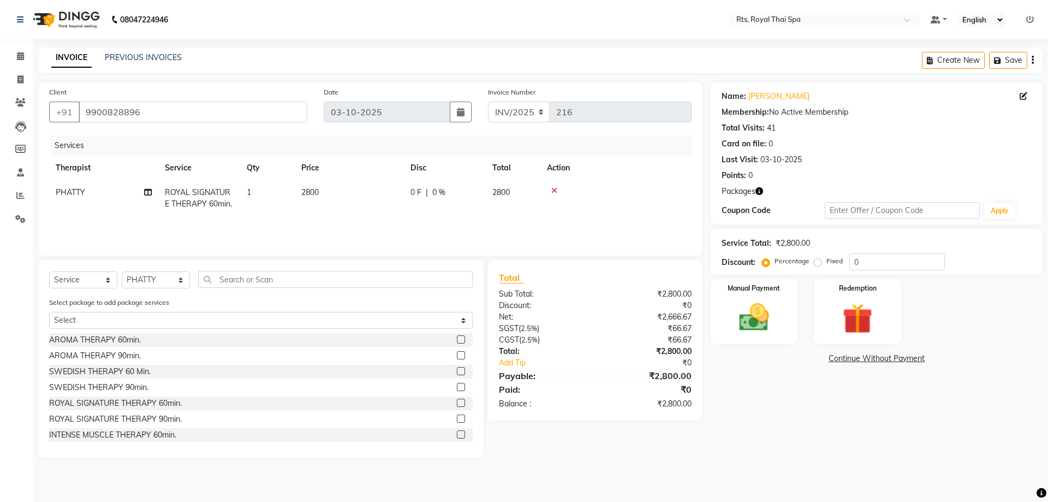
click at [556, 189] on icon at bounding box center [554, 191] width 6 height 8
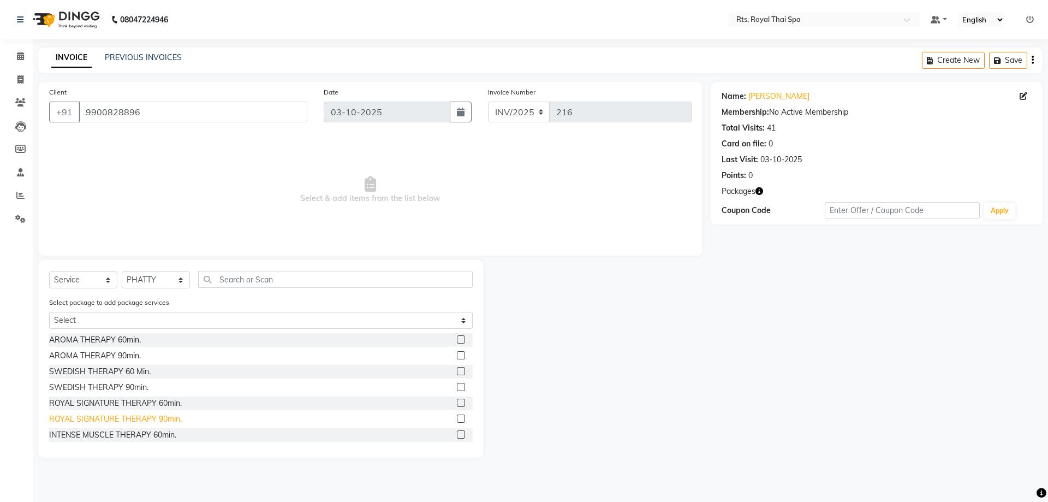
click at [169, 421] on div "ROYAL SIGNATURE THERAPY 90min." at bounding box center [115, 418] width 133 height 11
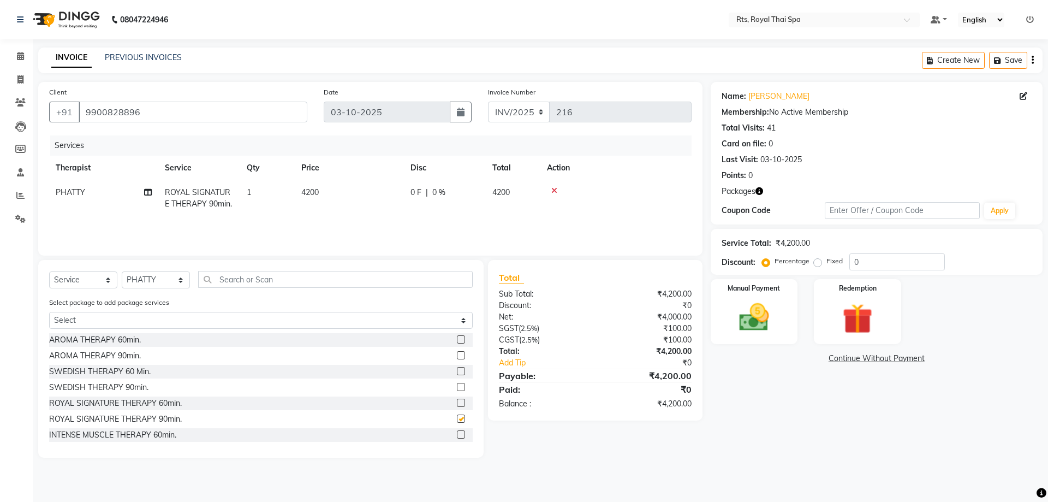
checkbox input "false"
drag, startPoint x: 864, startPoint y: 311, endPoint x: 855, endPoint y: 317, distance: 11.1
click at [865, 311] on img at bounding box center [857, 318] width 51 height 39
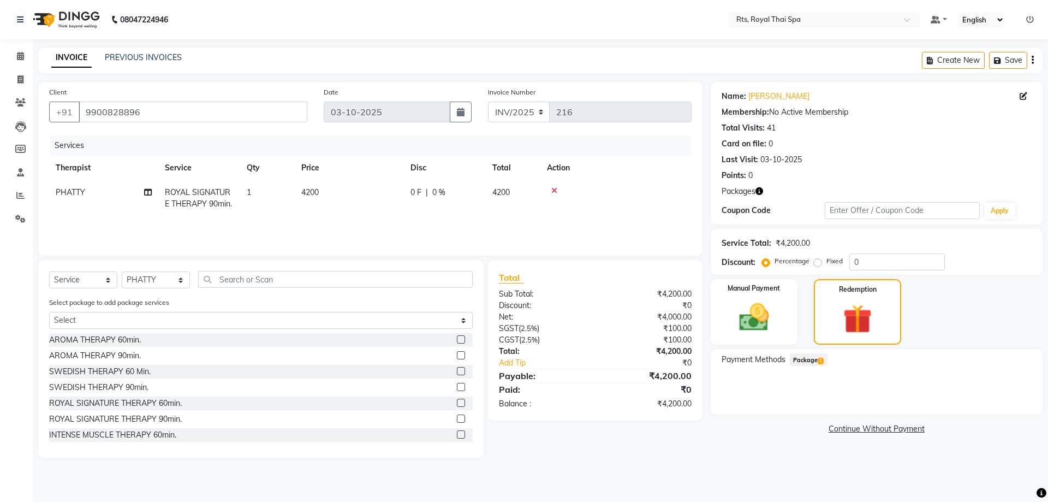
click at [819, 361] on span "1" at bounding box center [821, 360] width 6 height 7
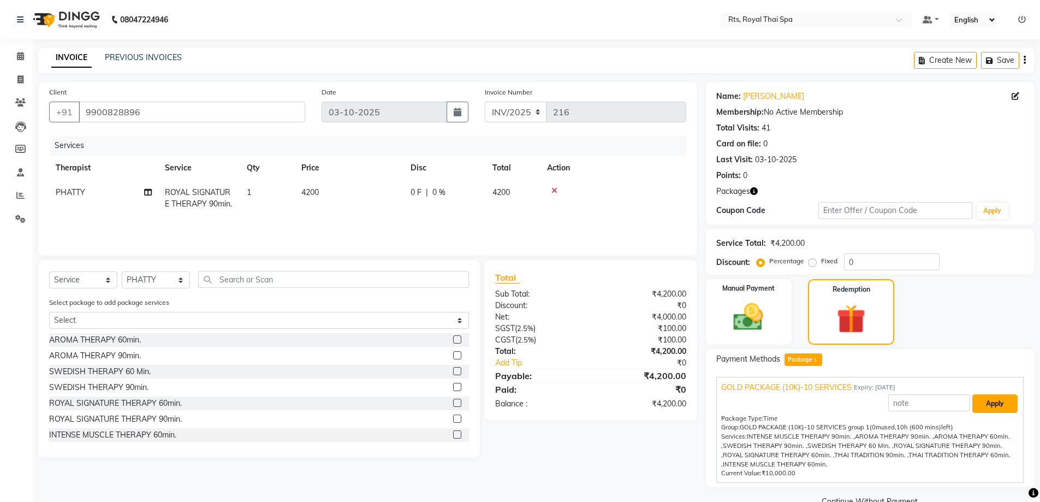
click at [998, 403] on button "Apply" at bounding box center [994, 403] width 45 height 19
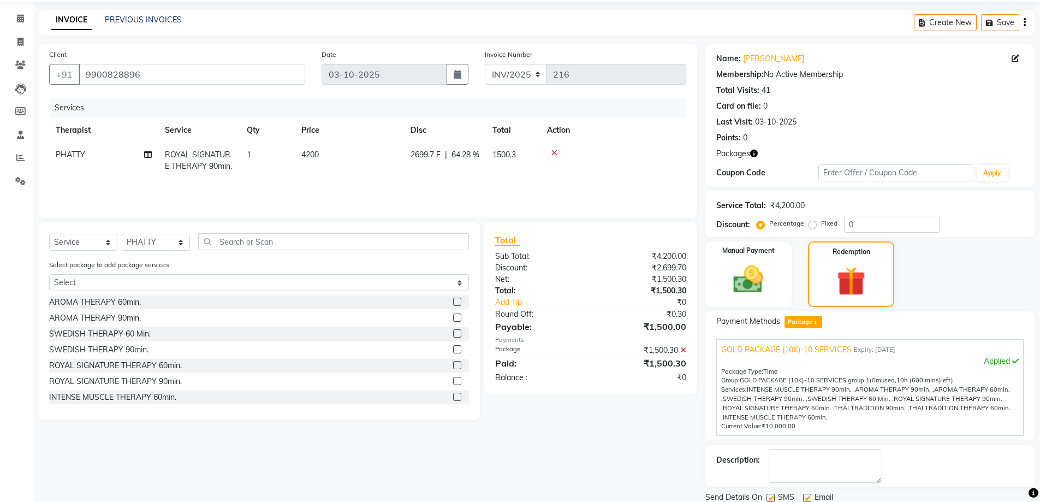
scroll to position [76, 0]
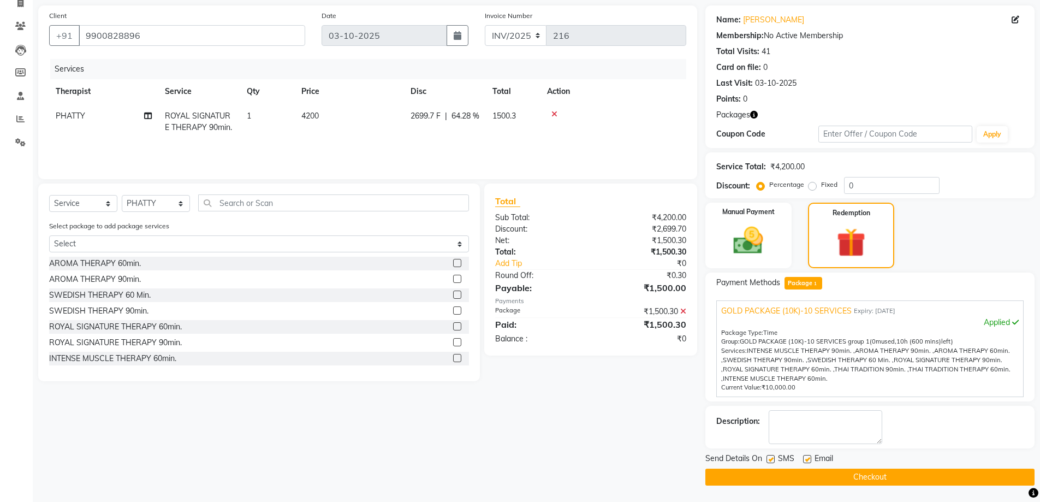
click at [771, 462] on label at bounding box center [770, 459] width 8 height 8
click at [771, 462] on input "checkbox" at bounding box center [769, 459] width 7 height 7
checkbox input "false"
click at [770, 473] on button "Checkout" at bounding box center [869, 476] width 329 height 17
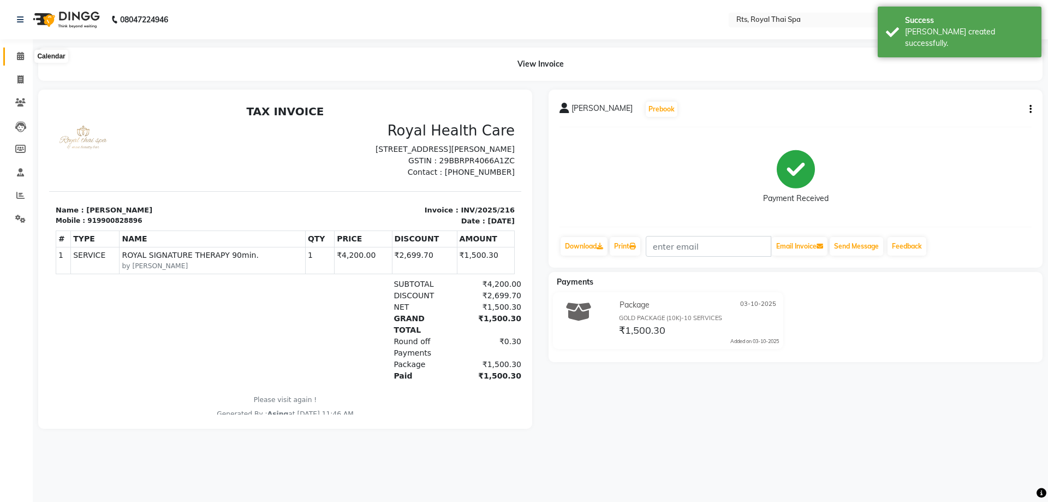
click at [21, 59] on icon at bounding box center [20, 56] width 7 height 8
